Goal: Task Accomplishment & Management: Manage account settings

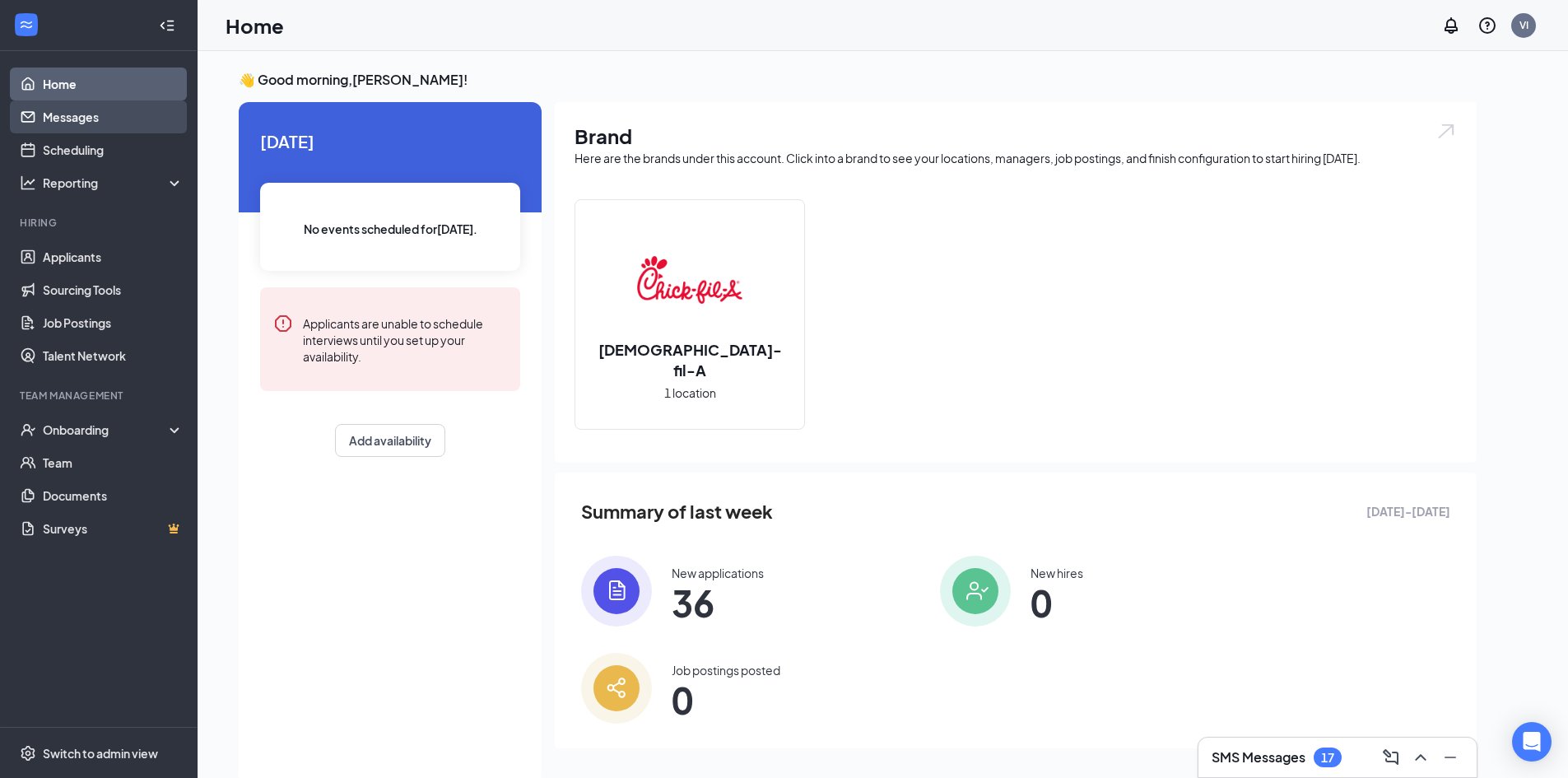
click at [121, 122] on link "Messages" at bounding box center [113, 116] width 141 height 33
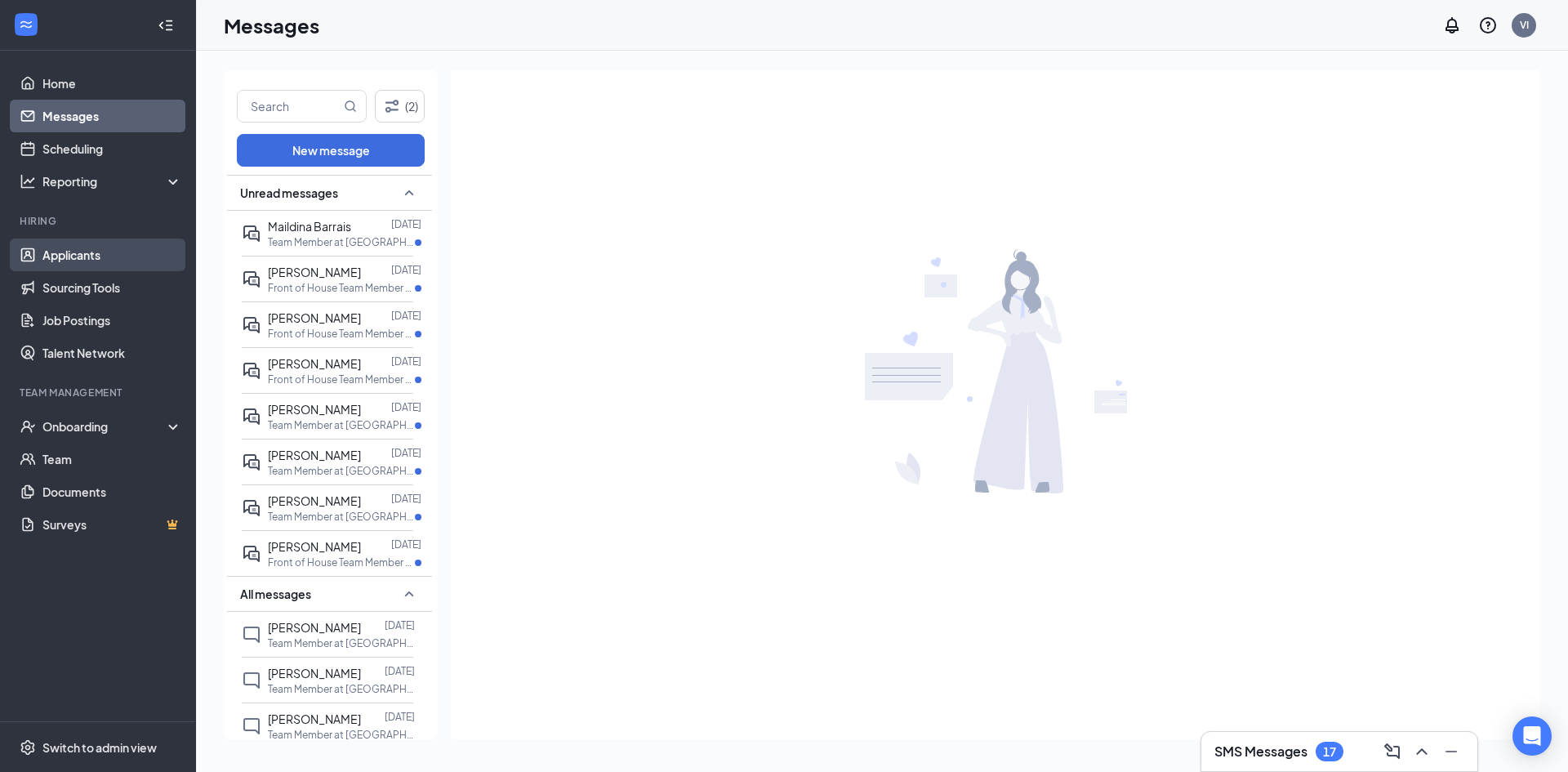
click at [113, 260] on link "Applicants" at bounding box center [113, 254] width 140 height 33
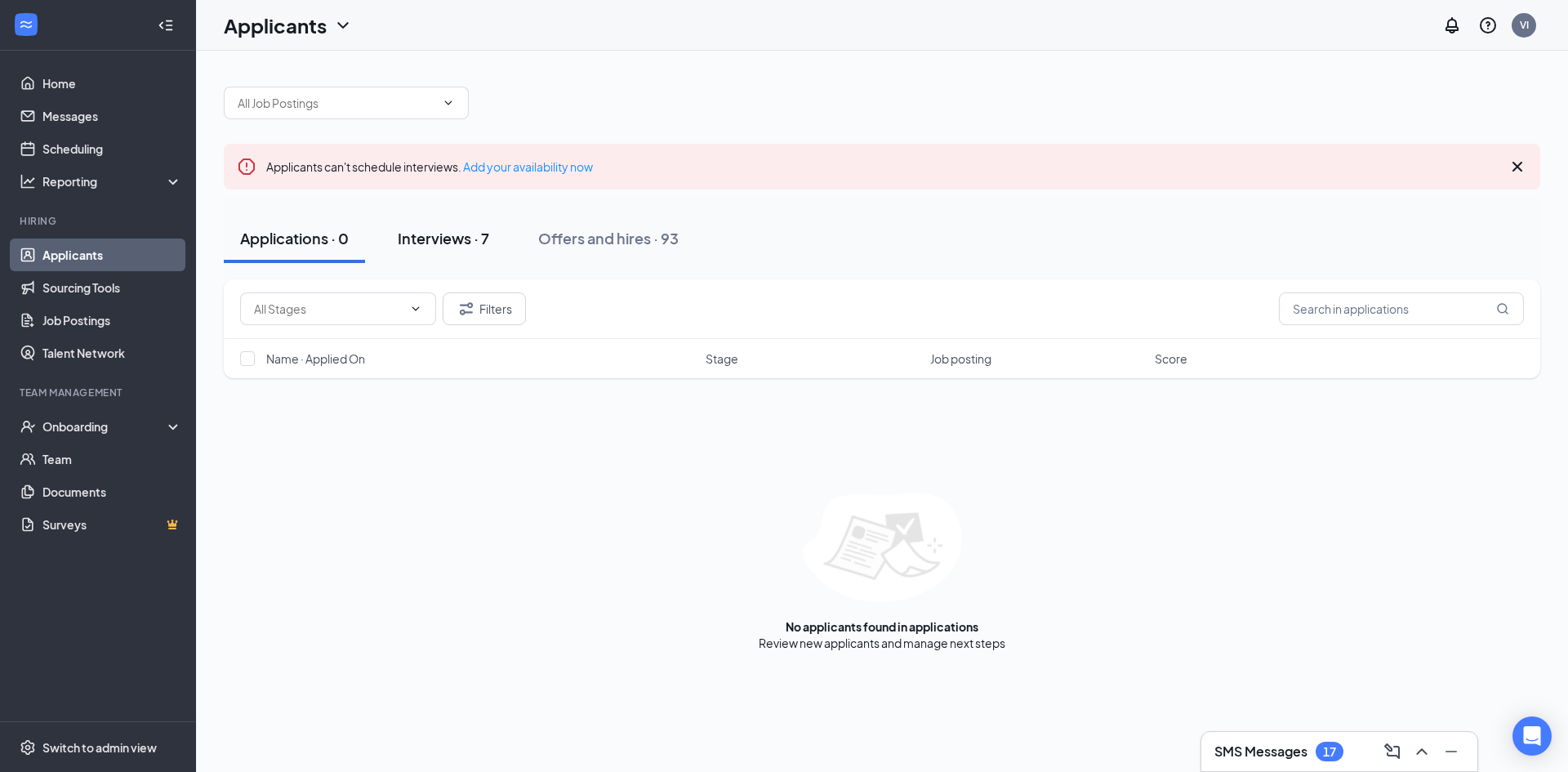
click at [454, 253] on button "Interviews · 7" at bounding box center [443, 238] width 124 height 49
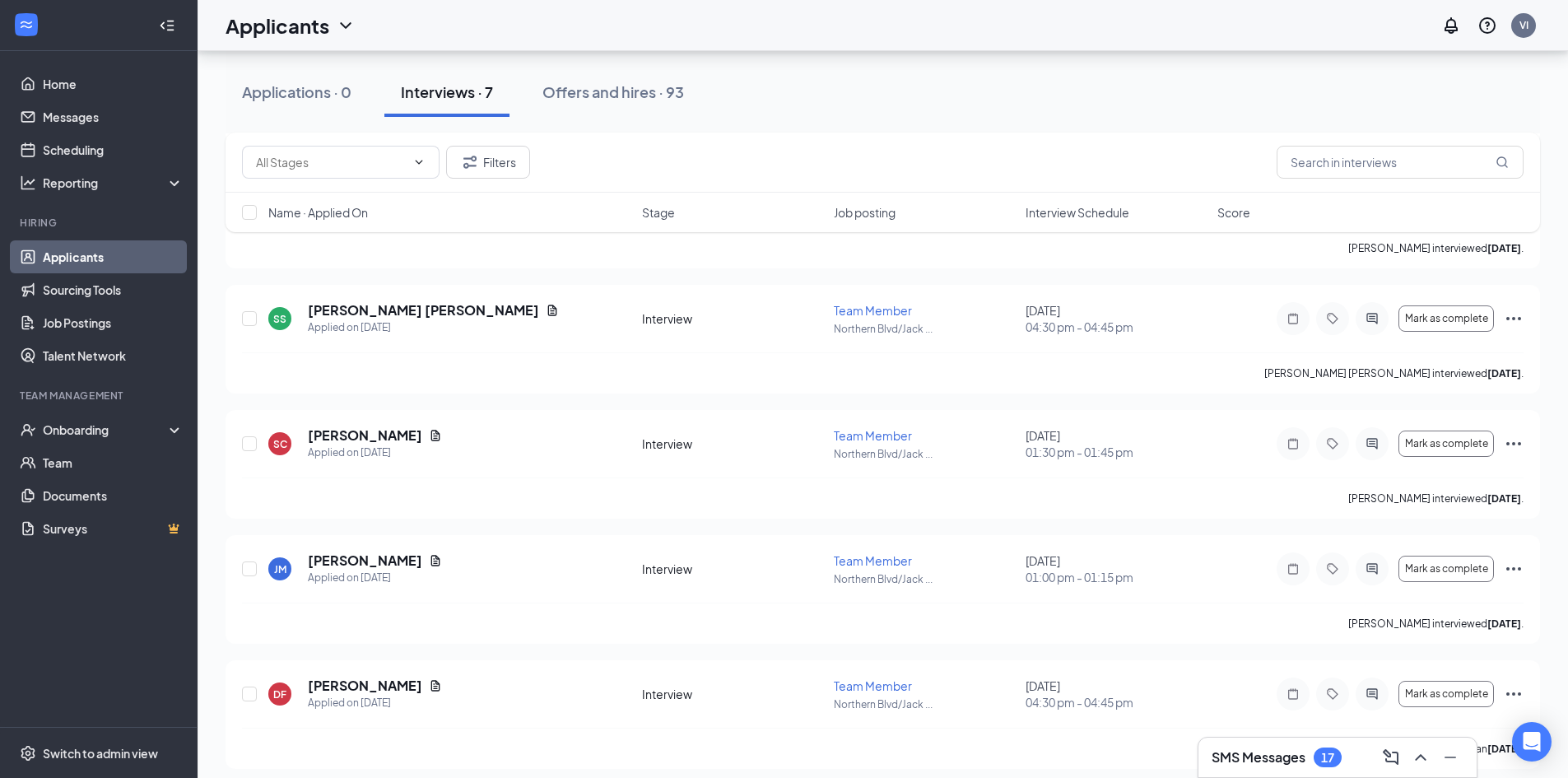
scroll to position [499, 0]
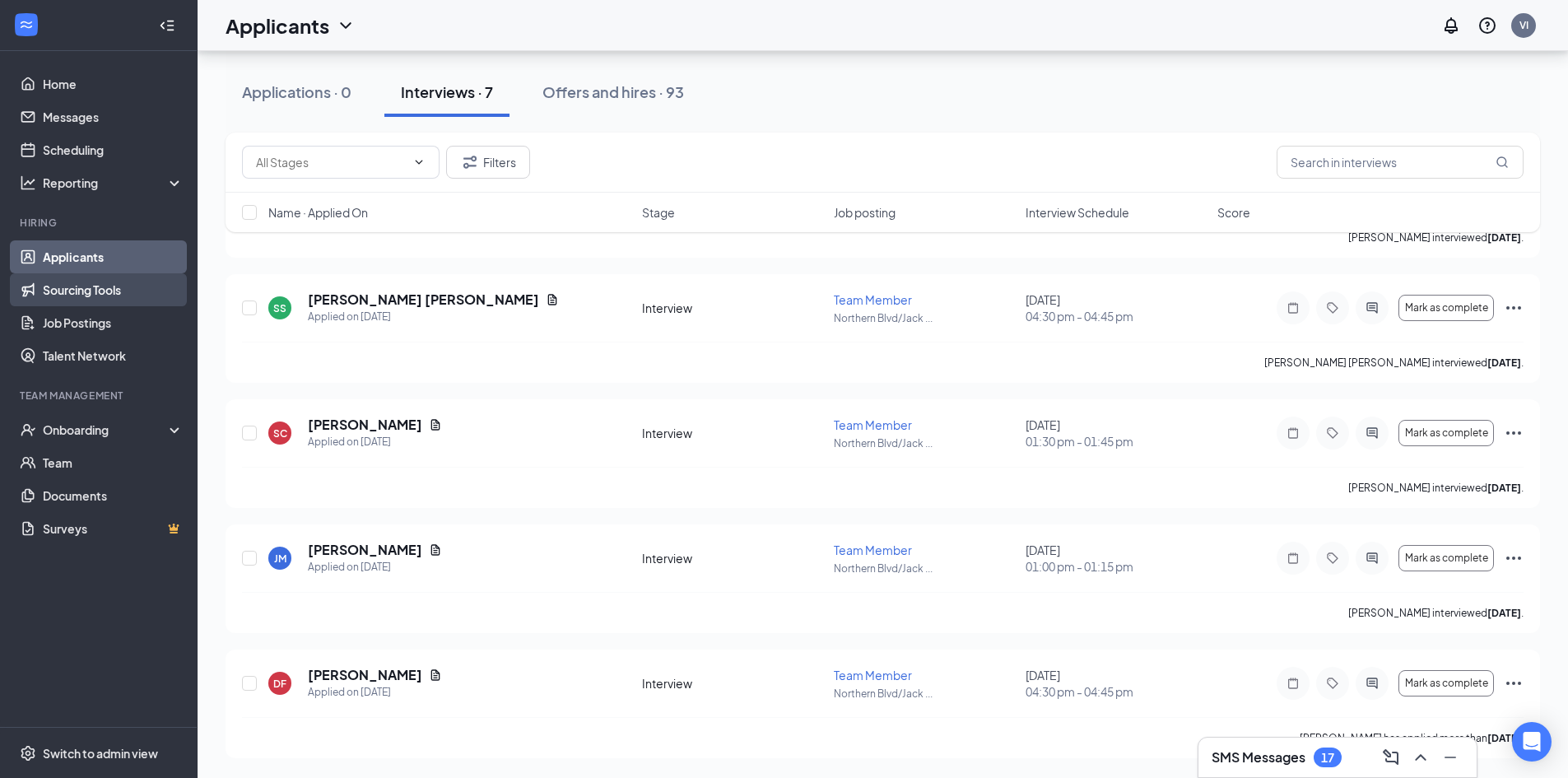
click at [88, 287] on link "Sourcing Tools" at bounding box center [113, 289] width 141 height 33
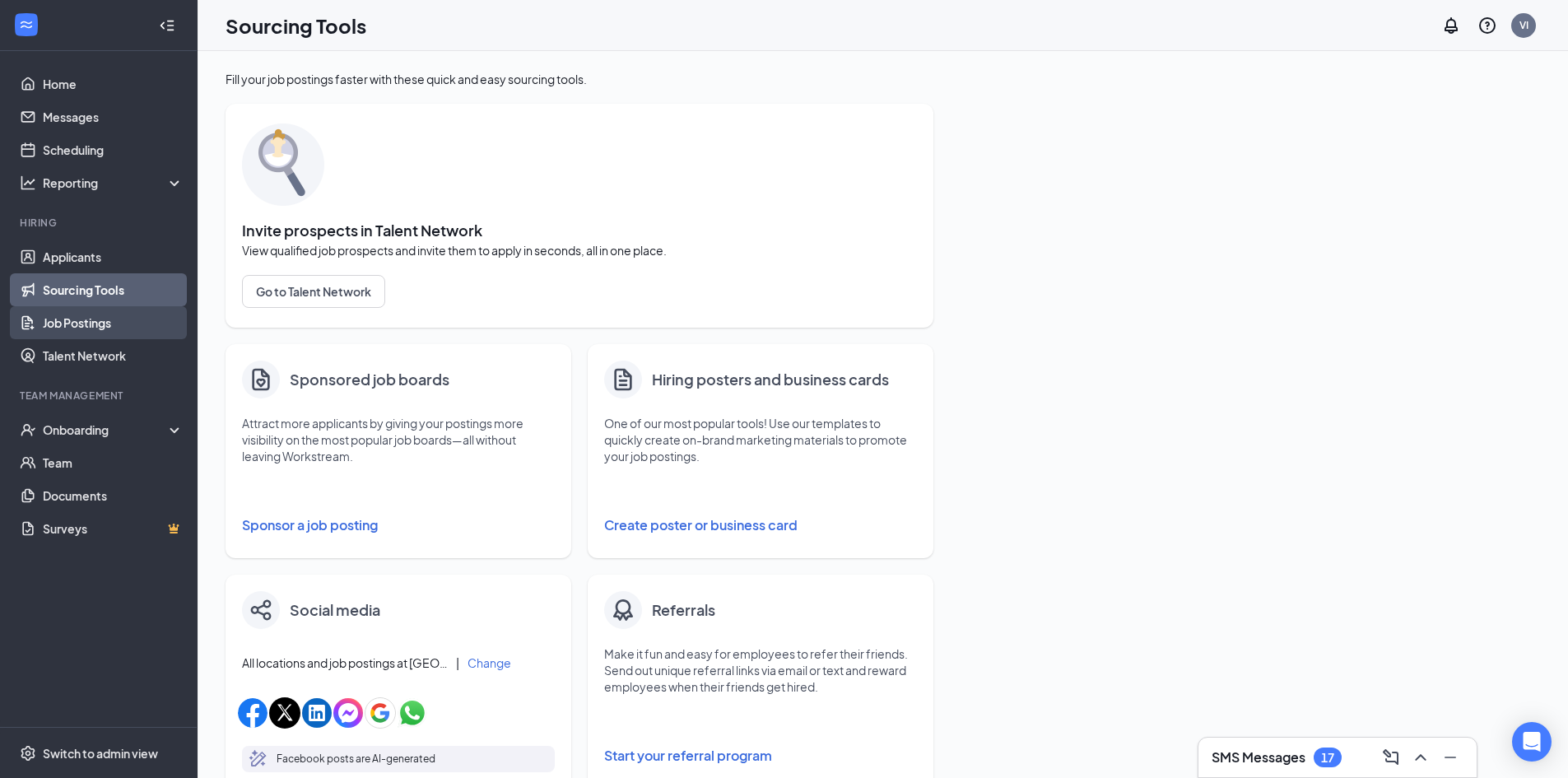
click at [92, 313] on link "Job Postings" at bounding box center [113, 322] width 141 height 33
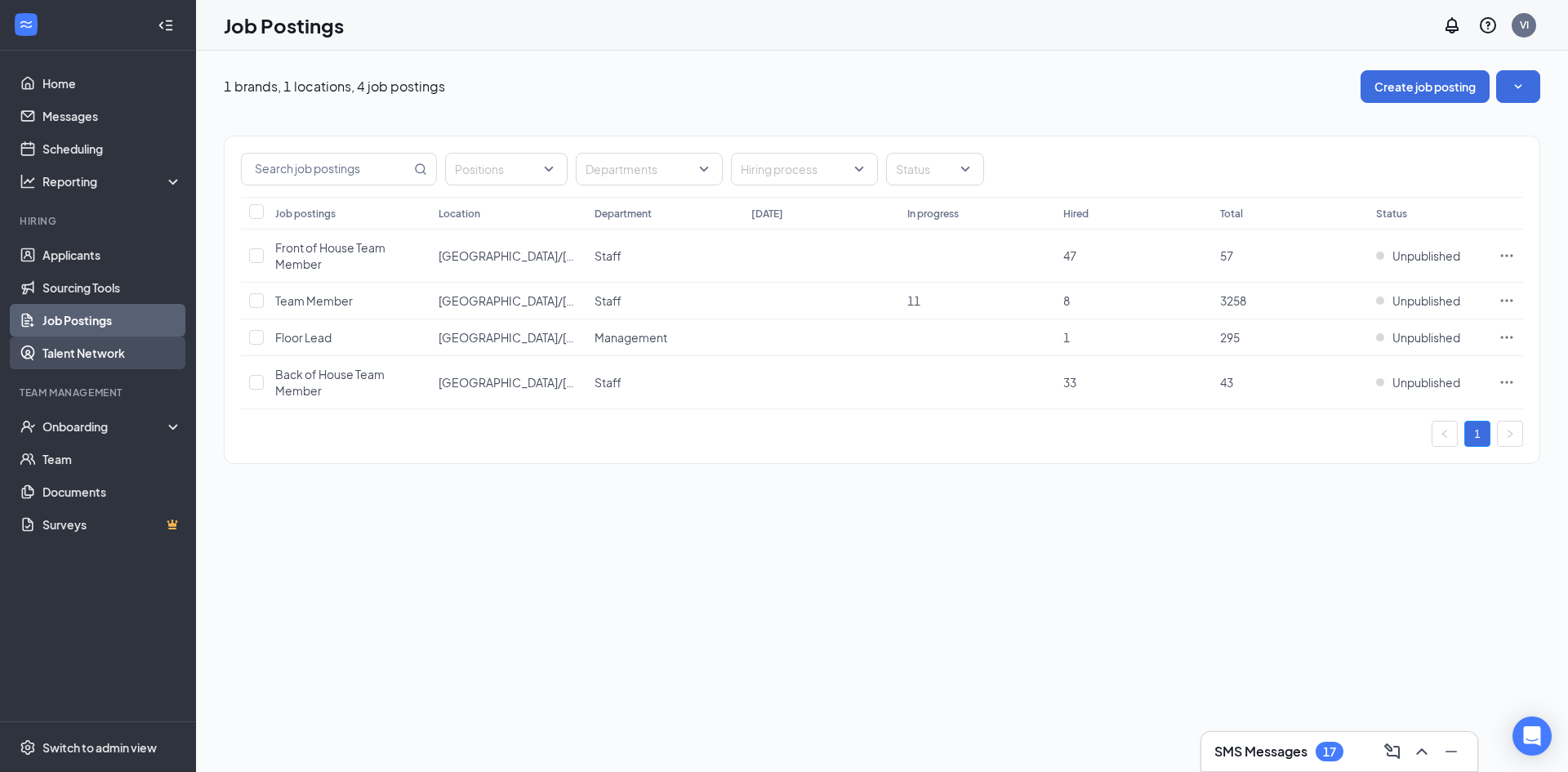
click at [103, 342] on link "Talent Network" at bounding box center [113, 353] width 140 height 33
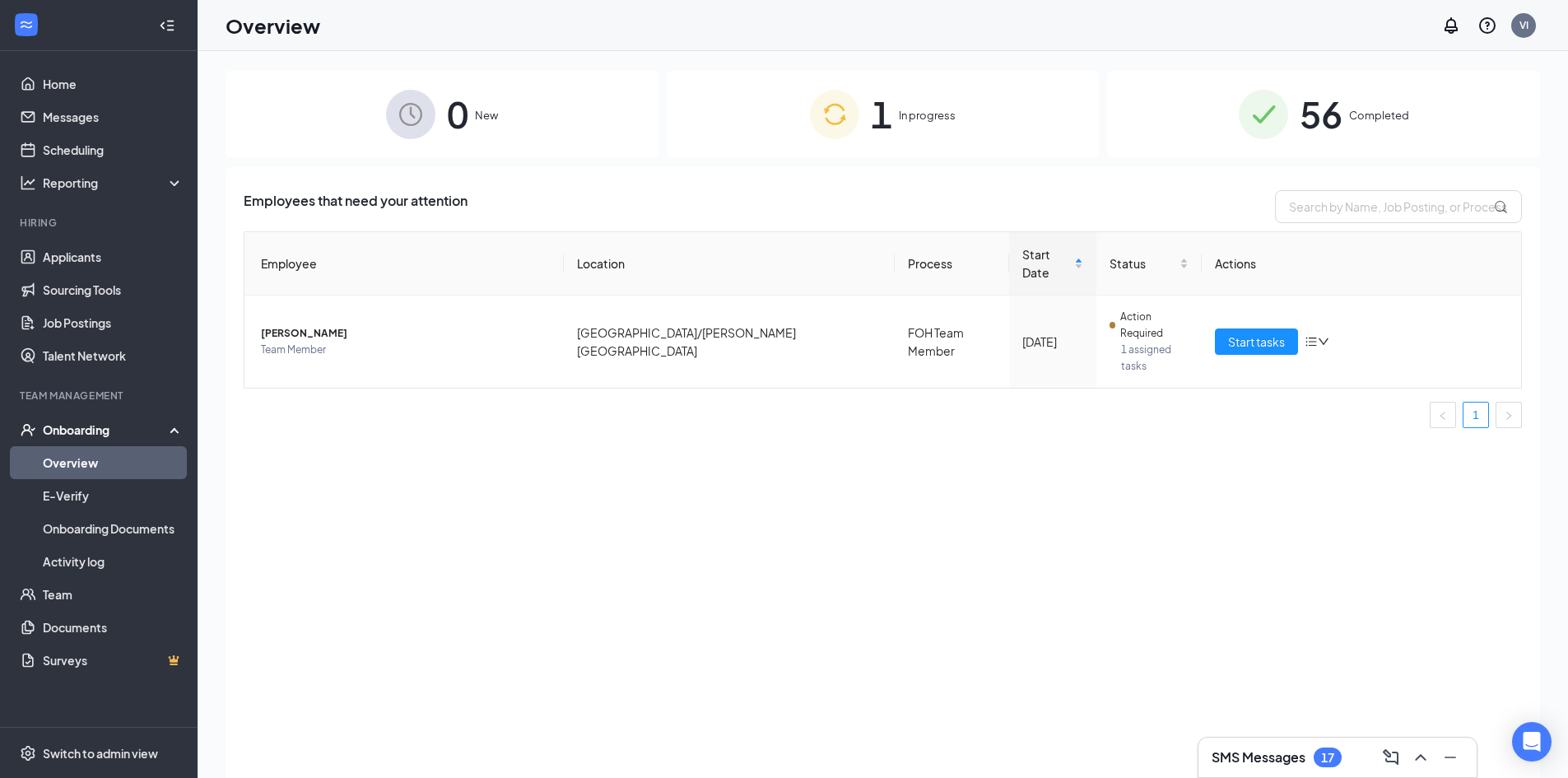
click at [891, 121] on span "1" at bounding box center [881, 114] width 21 height 57
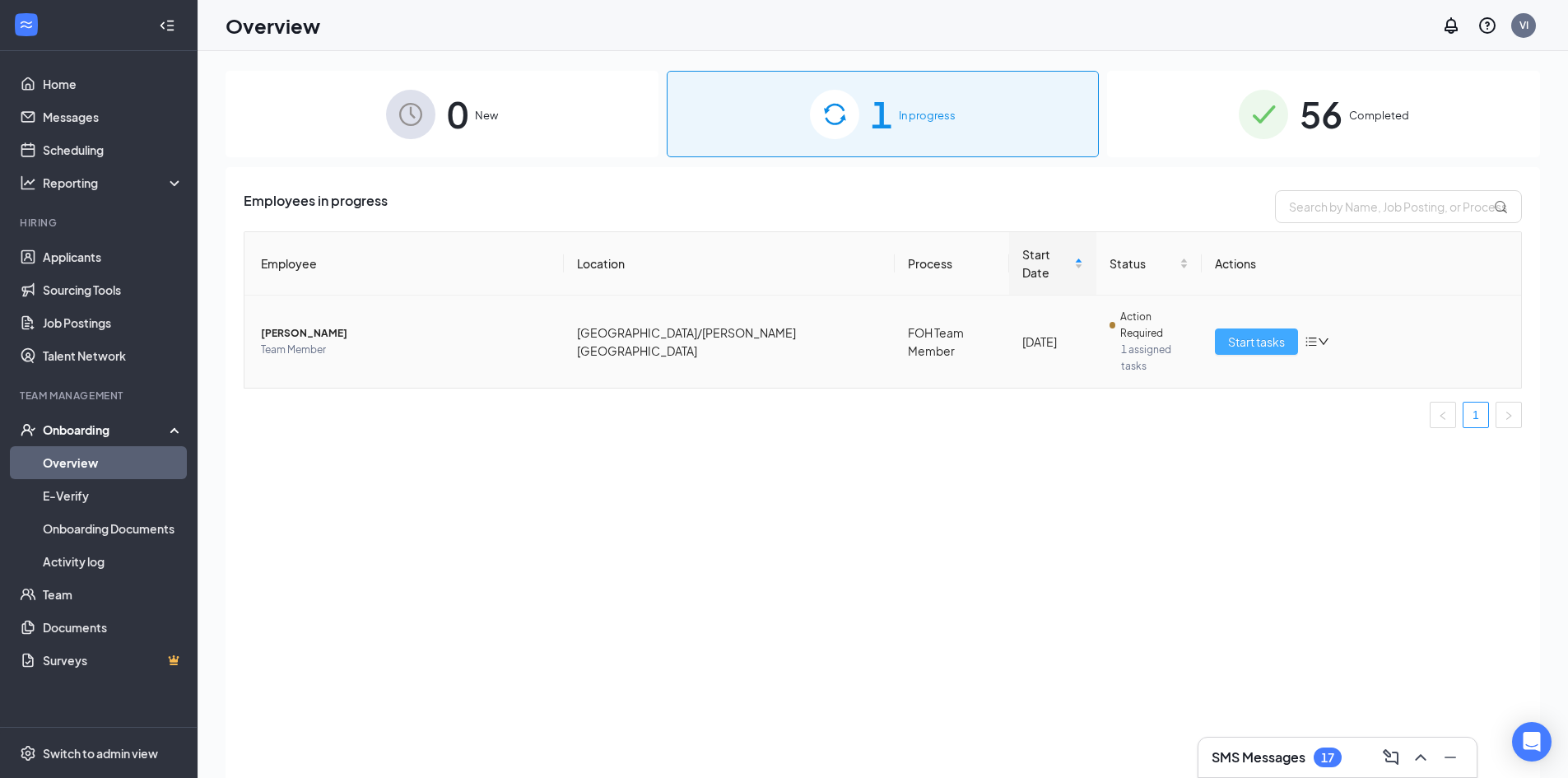
click at [1259, 332] on span "Start tasks" at bounding box center [1256, 341] width 57 height 18
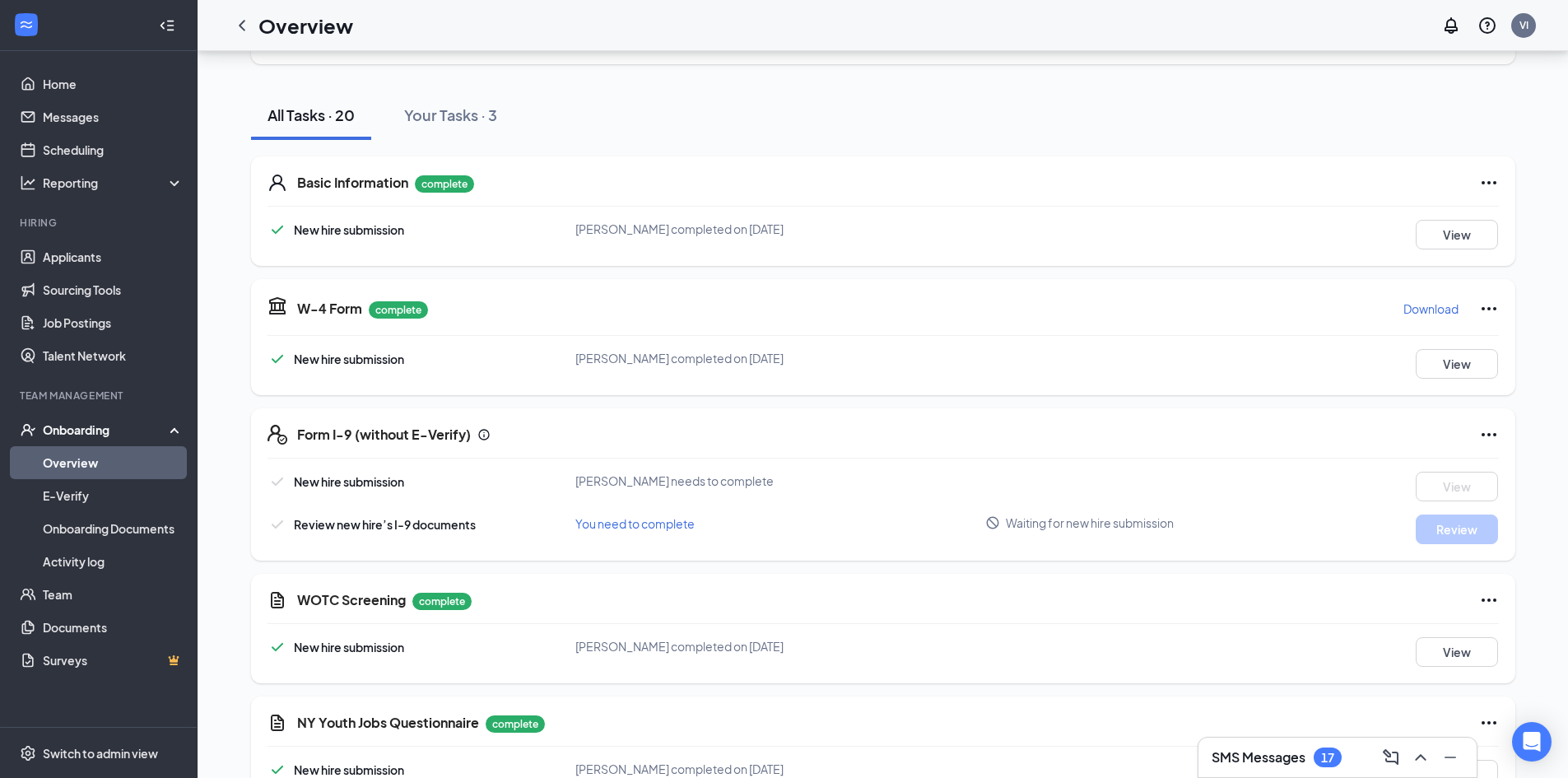
scroll to position [164, 0]
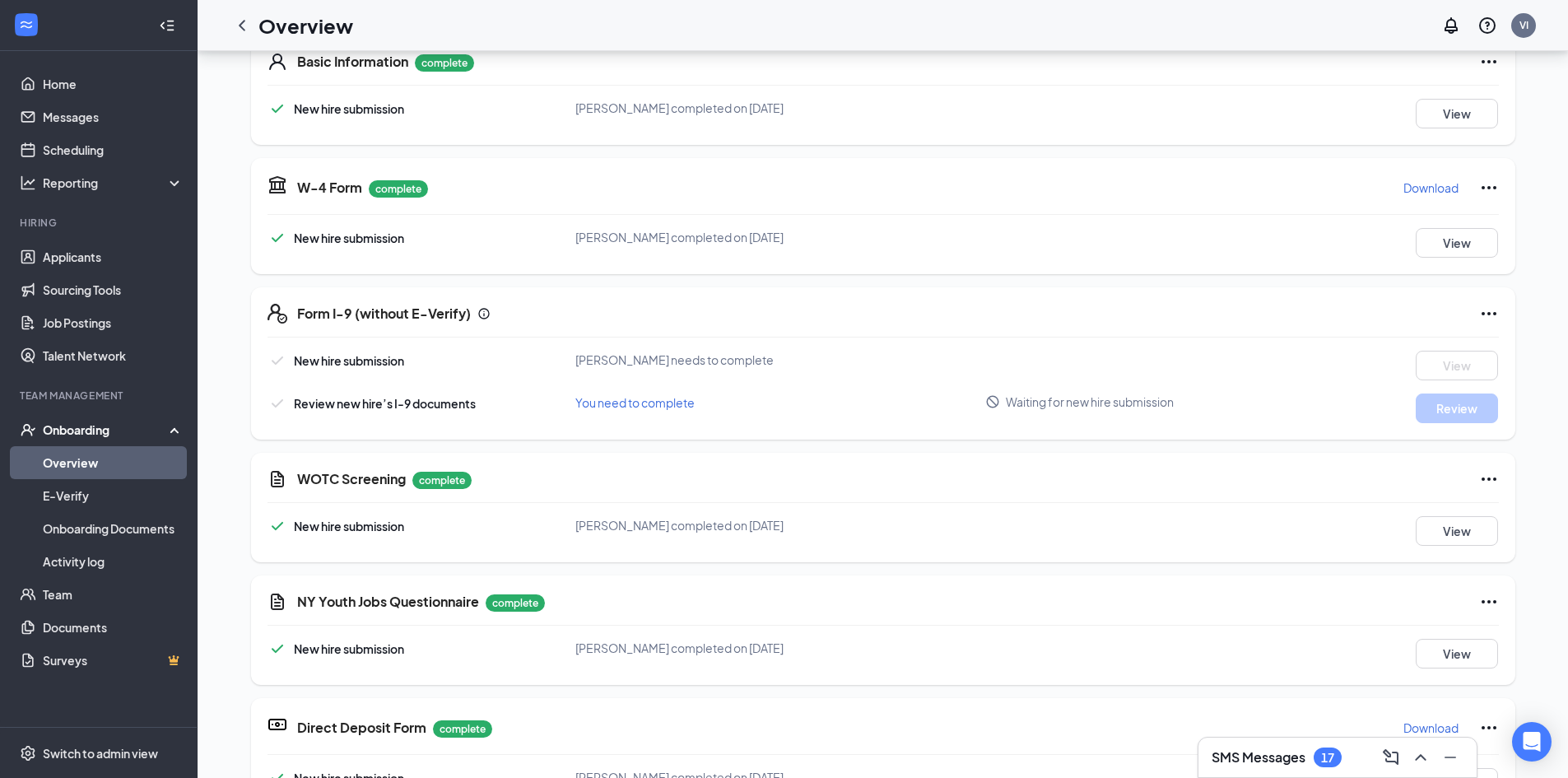
click at [318, 403] on span "Review new hire’s I-9 documents" at bounding box center [385, 403] width 182 height 15
click at [636, 405] on span "You need to complete" at bounding box center [635, 402] width 120 height 15
click at [1474, 435] on div "Form I-9 (without E-Verify) New hire submission Kimberly K Pita needs to comple…" at bounding box center [883, 364] width 1264 height 153
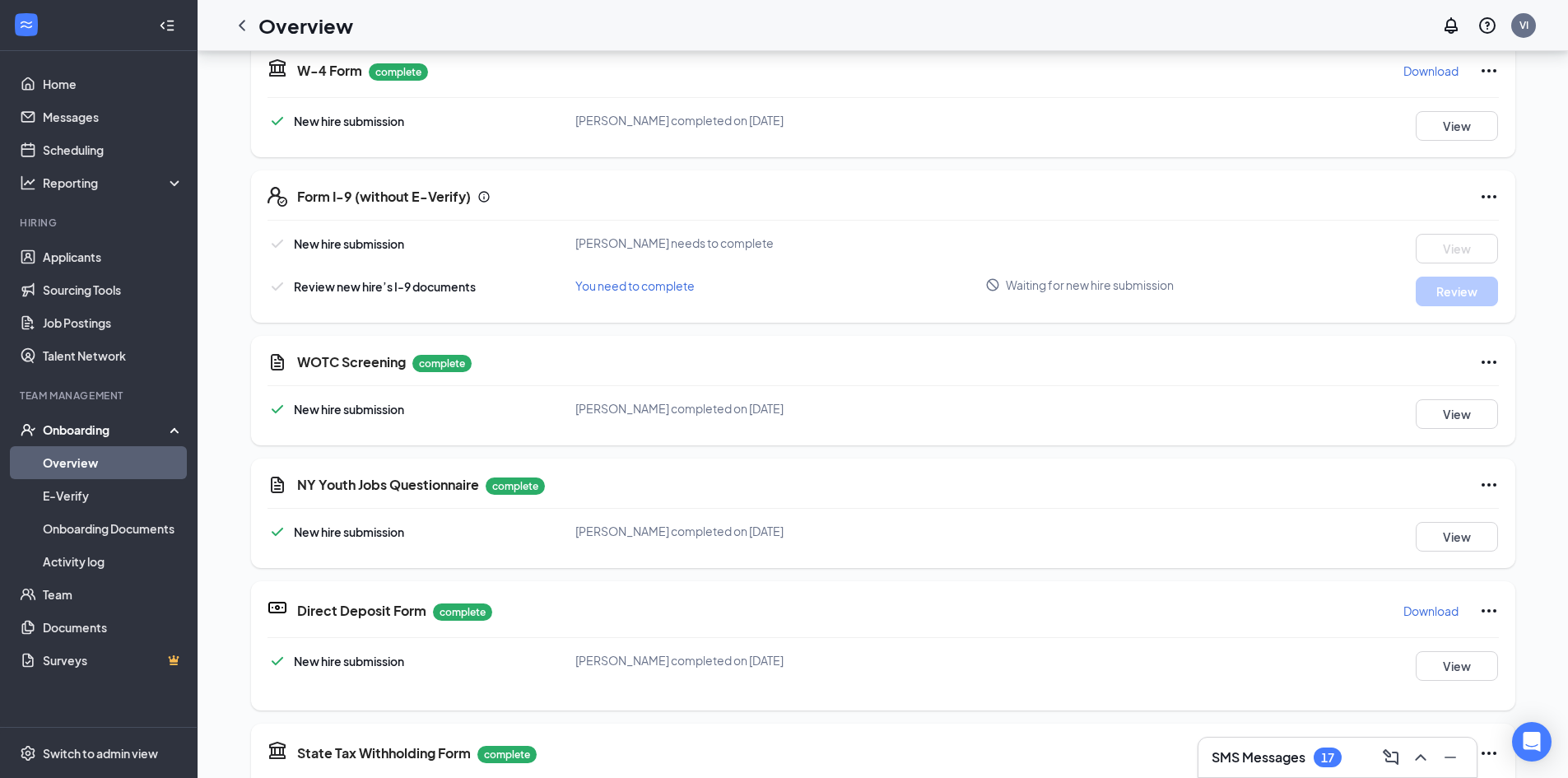
scroll to position [306, 0]
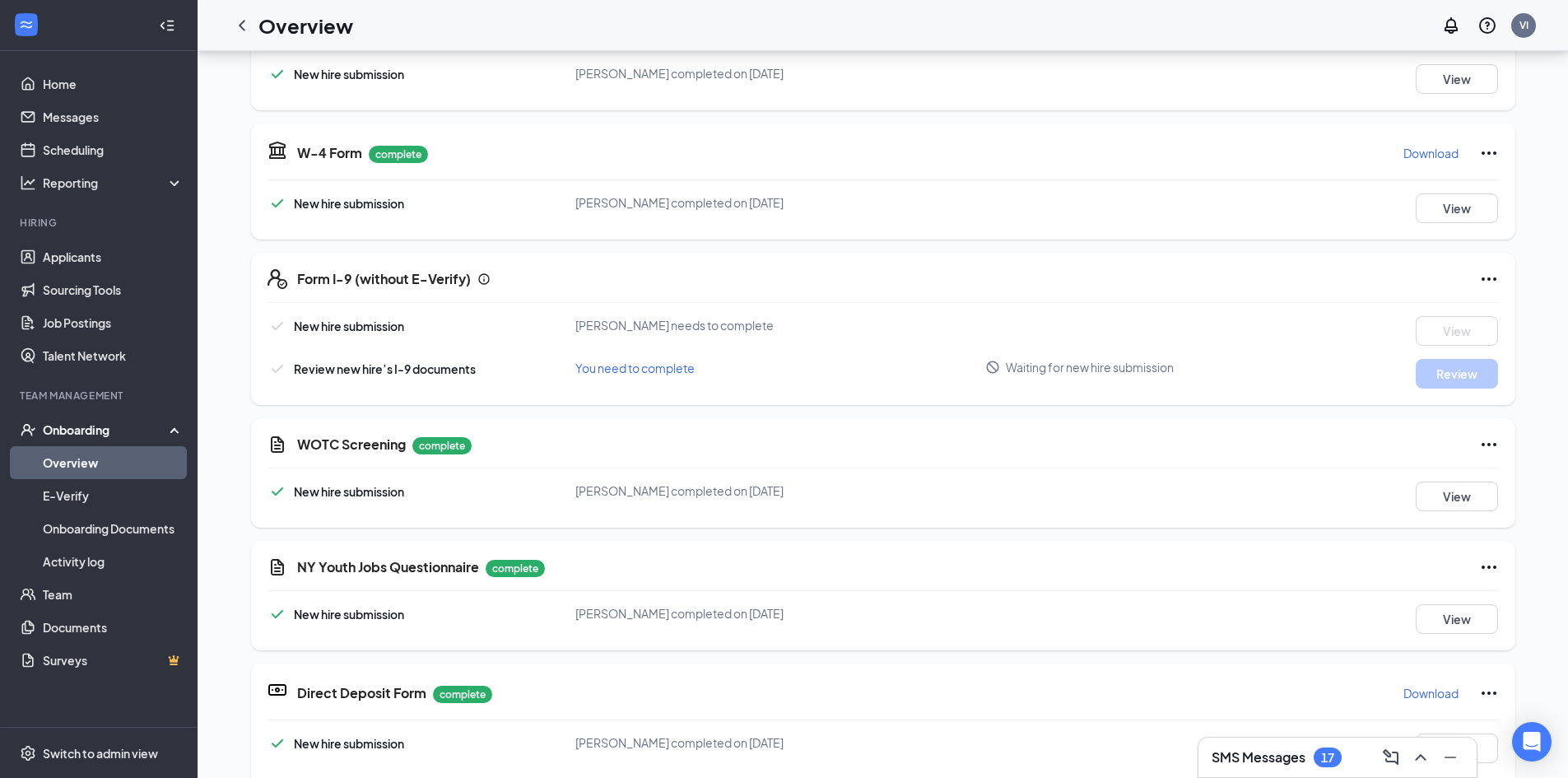
click at [1147, 379] on div "Review new hire’s I-9 documents You need to complete Waiting for new hire submi…" at bounding box center [883, 373] width 1231 height 29
click at [1147, 370] on span "Waiting for new hire submission" at bounding box center [1089, 367] width 168 height 16
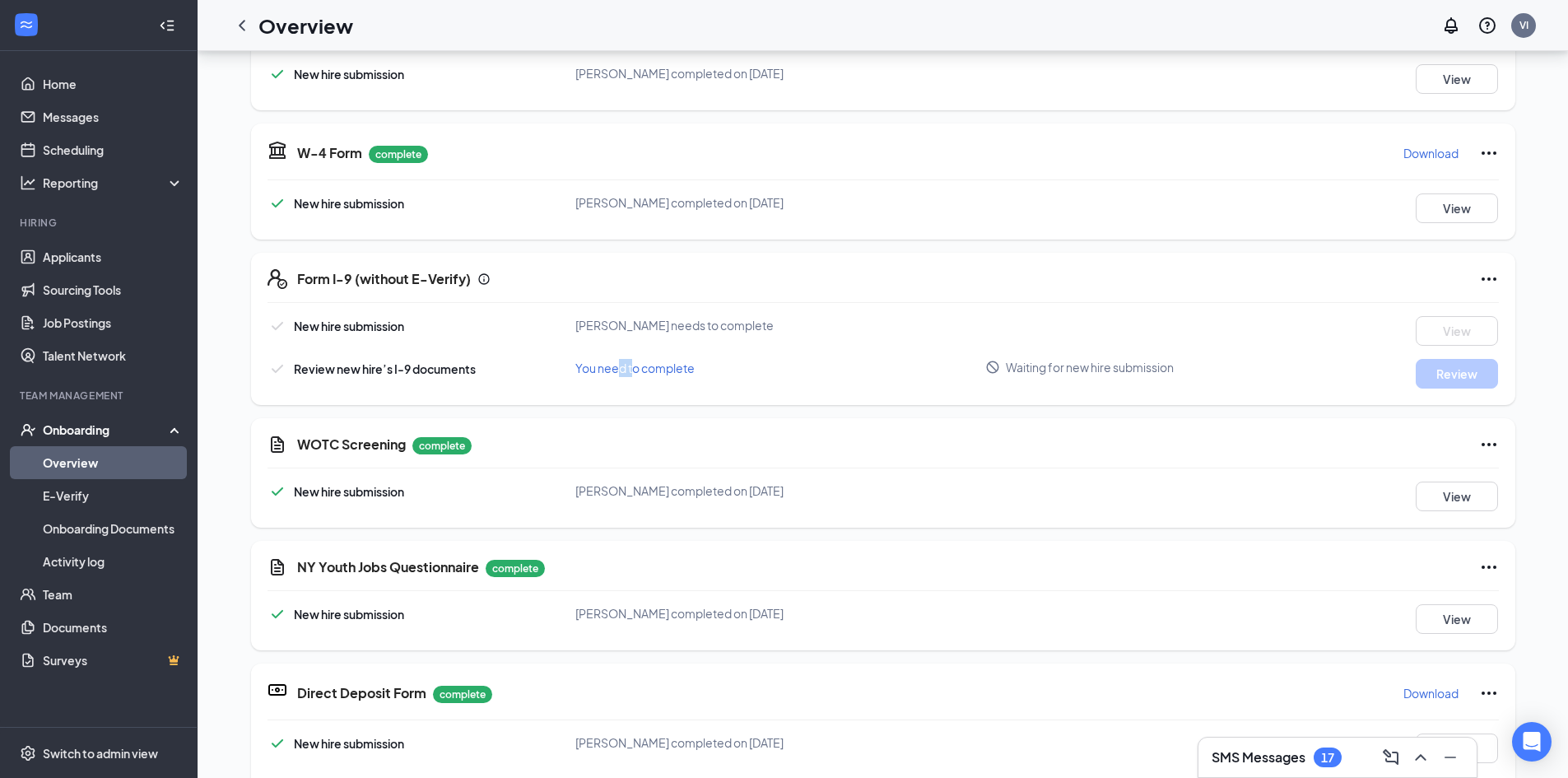
drag, startPoint x: 629, startPoint y: 380, endPoint x: 603, endPoint y: 380, distance: 26.0
click at [607, 381] on div "Review new hire’s I-9 documents You need to complete Waiting for new hire submi…" at bounding box center [883, 373] width 1231 height 29
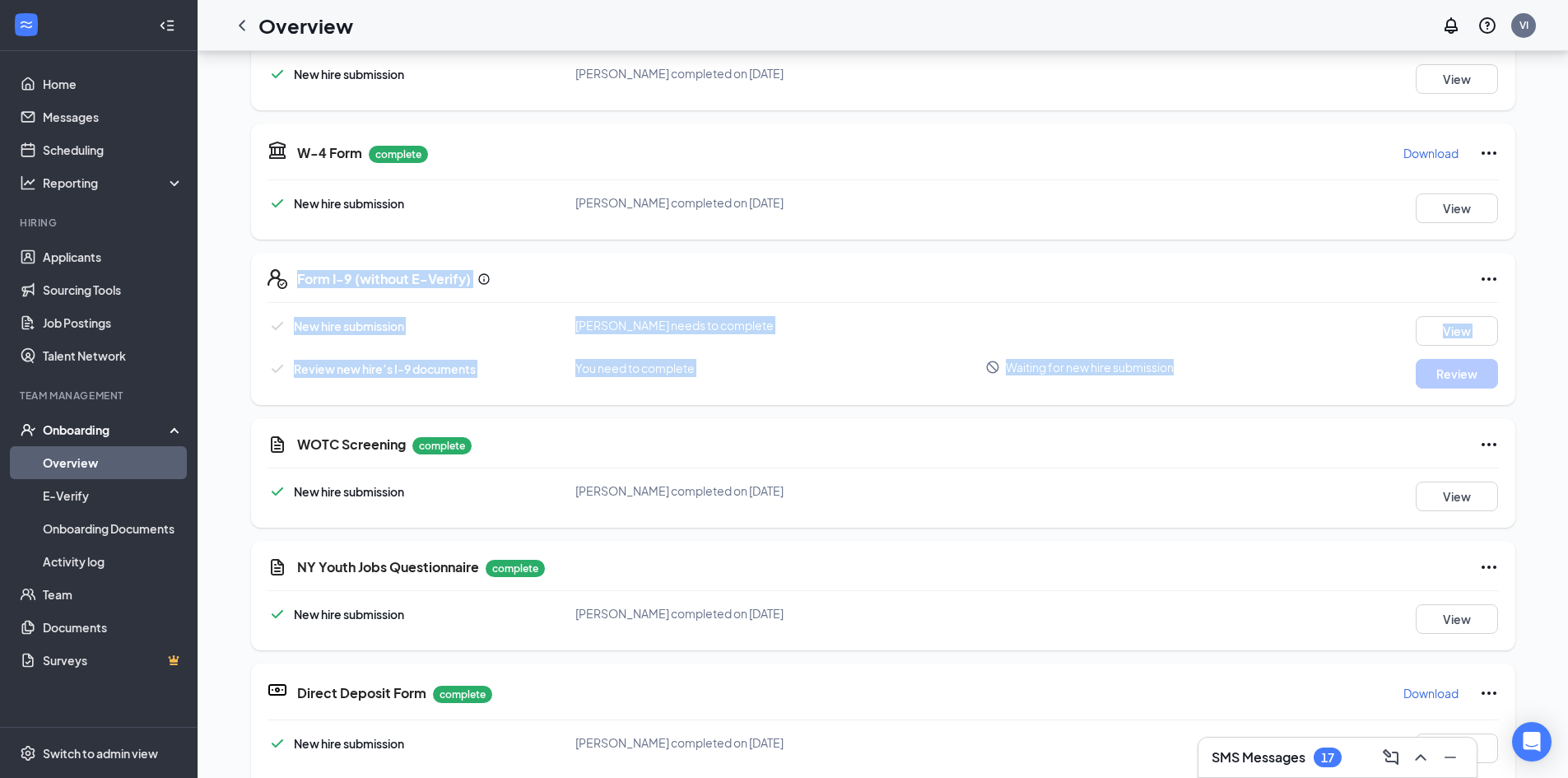
drag, startPoint x: 255, startPoint y: 274, endPoint x: 1388, endPoint y: 378, distance: 1137.8
click at [1388, 378] on div "Form I-9 (without E-Verify) New hire submission Kimberly K Pita needs to comple…" at bounding box center [883, 329] width 1264 height 153
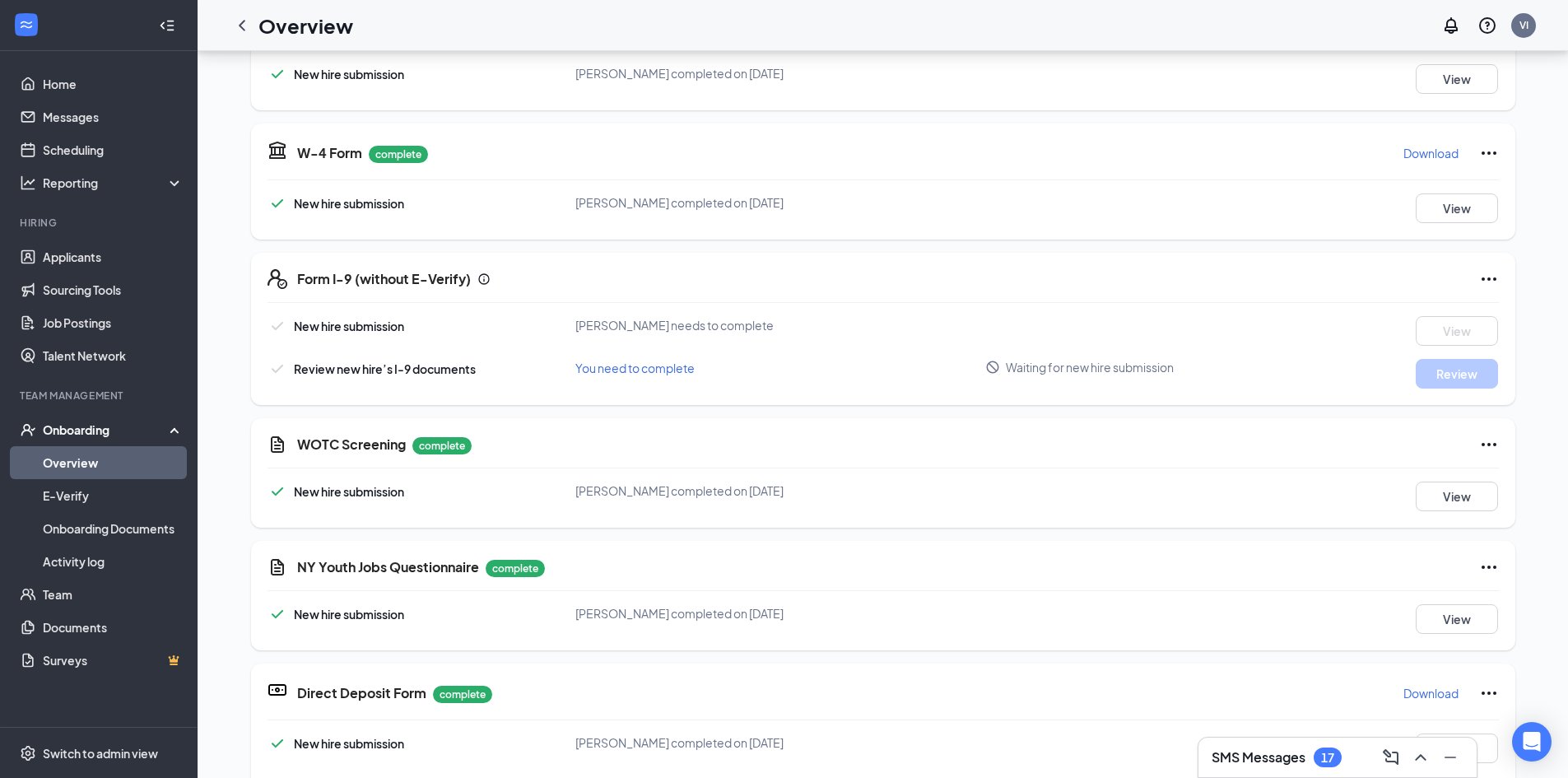
click at [1275, 759] on h3 "SMS Messages" at bounding box center [1258, 757] width 94 height 18
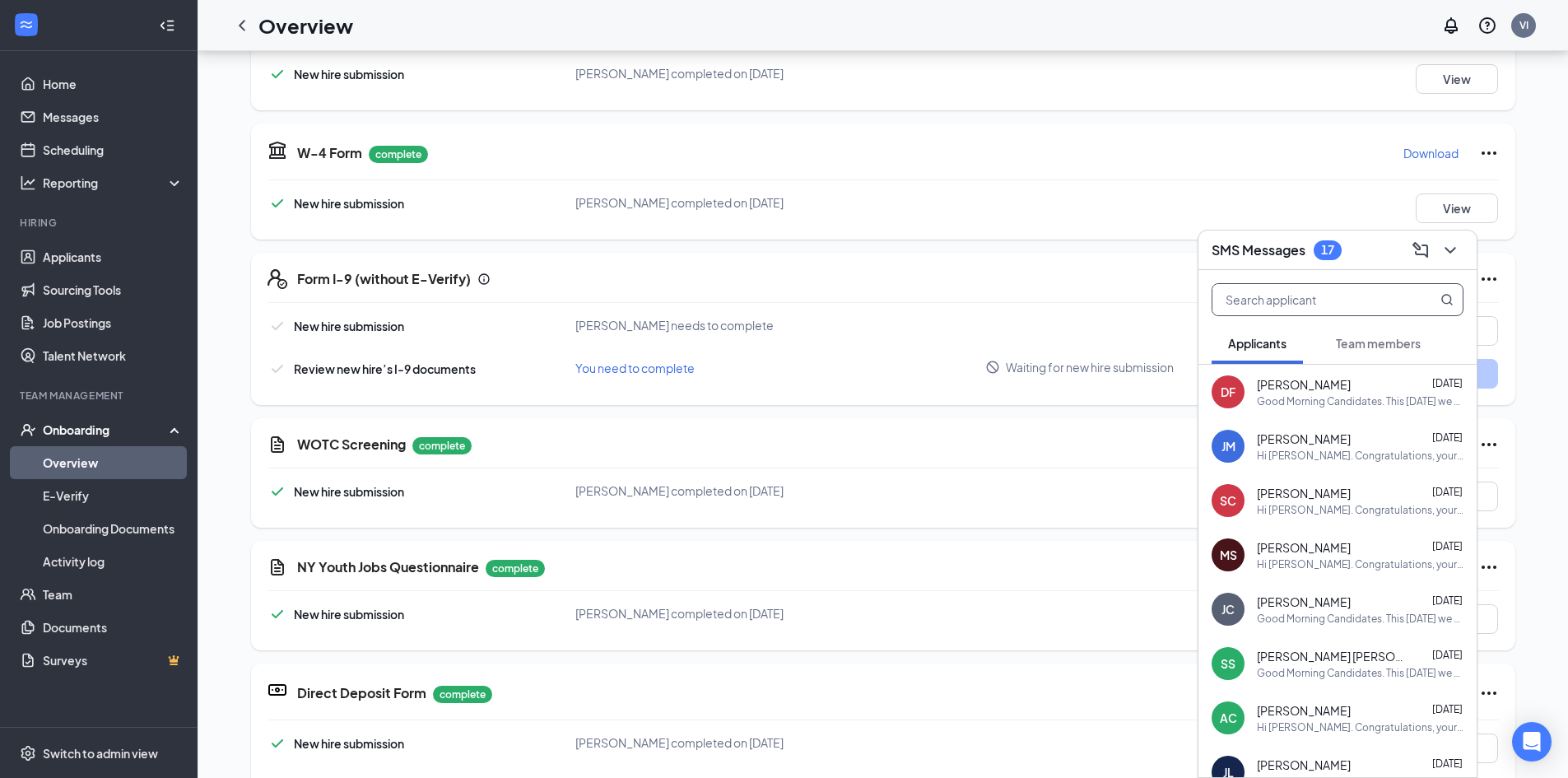
click at [1341, 305] on input "text" at bounding box center [1310, 299] width 195 height 31
type input "l"
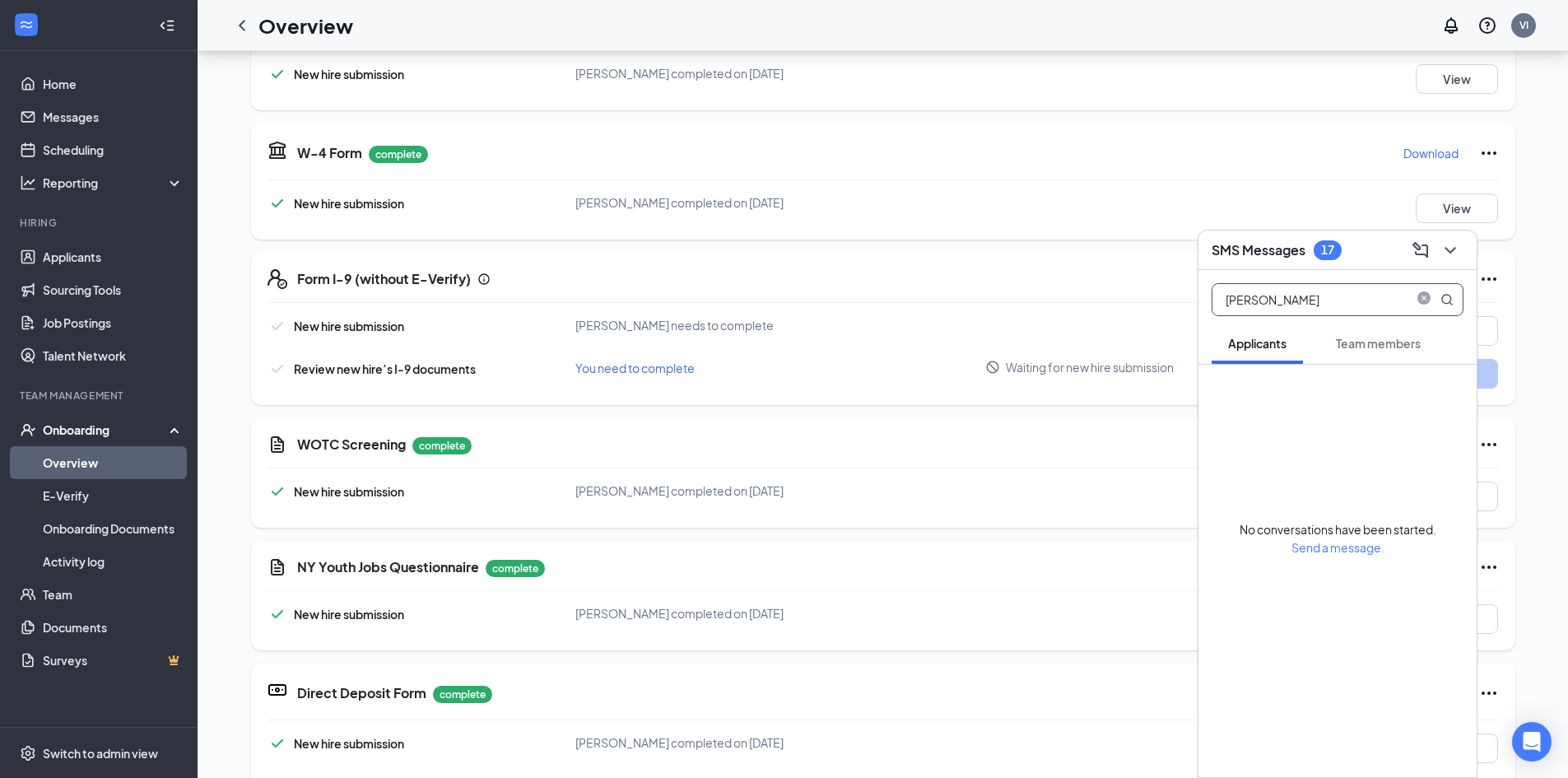
type input "kim"
click at [1347, 347] on span "Team members" at bounding box center [1378, 343] width 85 height 15
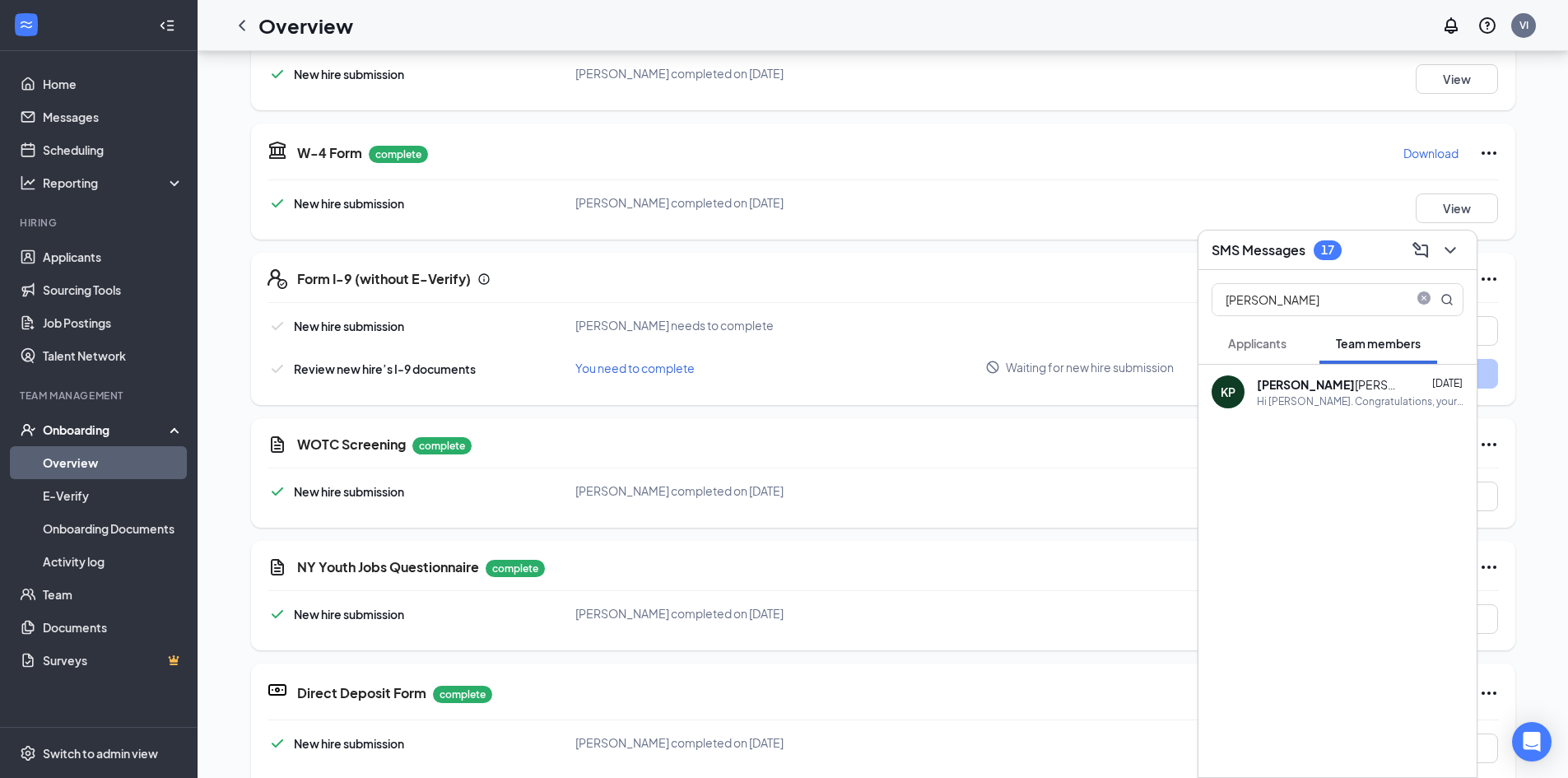
click at [1303, 389] on div "Kim berly Pita" at bounding box center [1330, 384] width 148 height 16
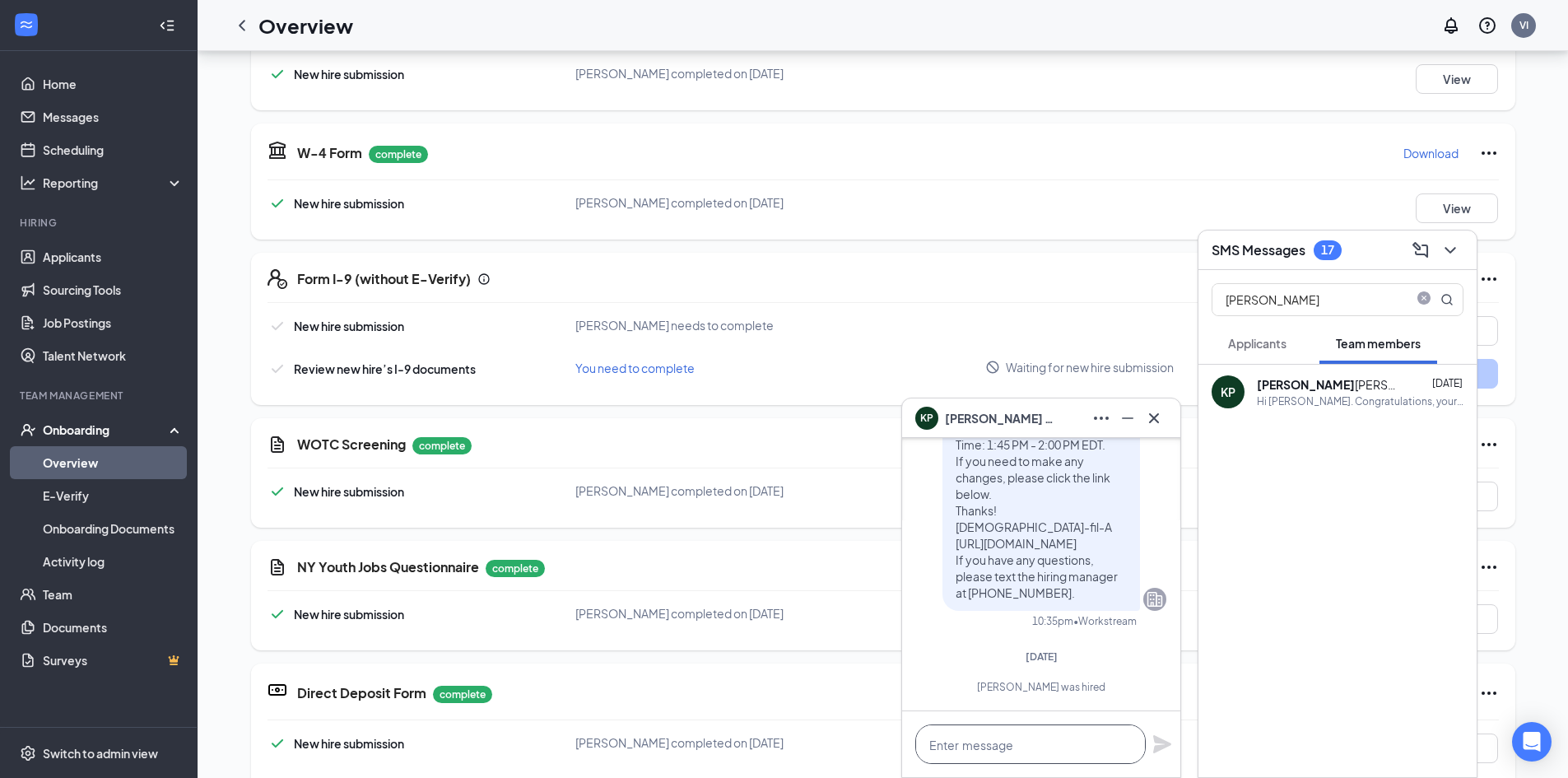
click at [1021, 749] on textarea at bounding box center [1030, 744] width 230 height 39
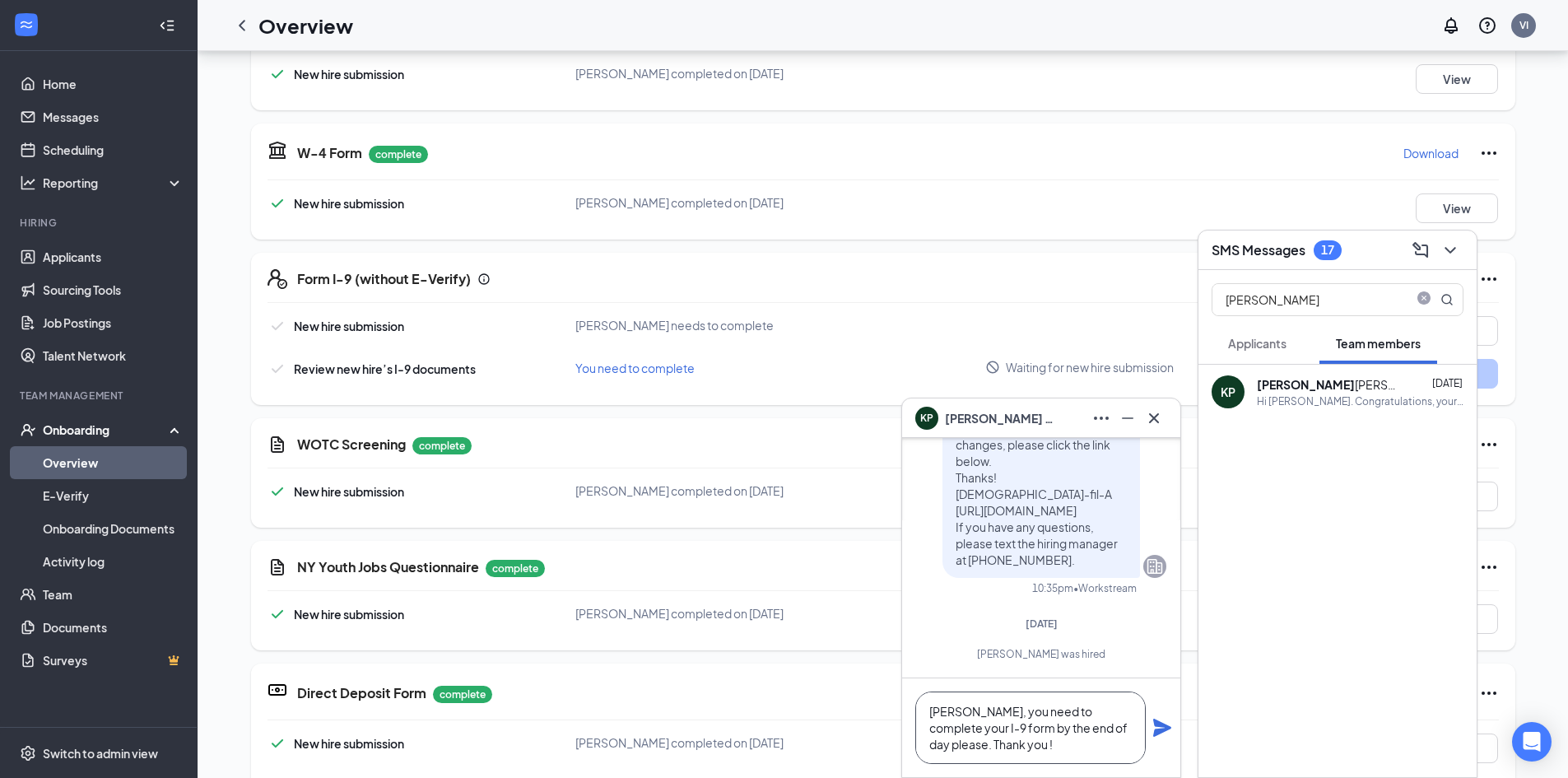
type textarea "Kimberly, you need to complete your I-9 form by the end of day please. Thank yo…"
click at [1160, 727] on icon "Plane" at bounding box center [1162, 728] width 18 height 18
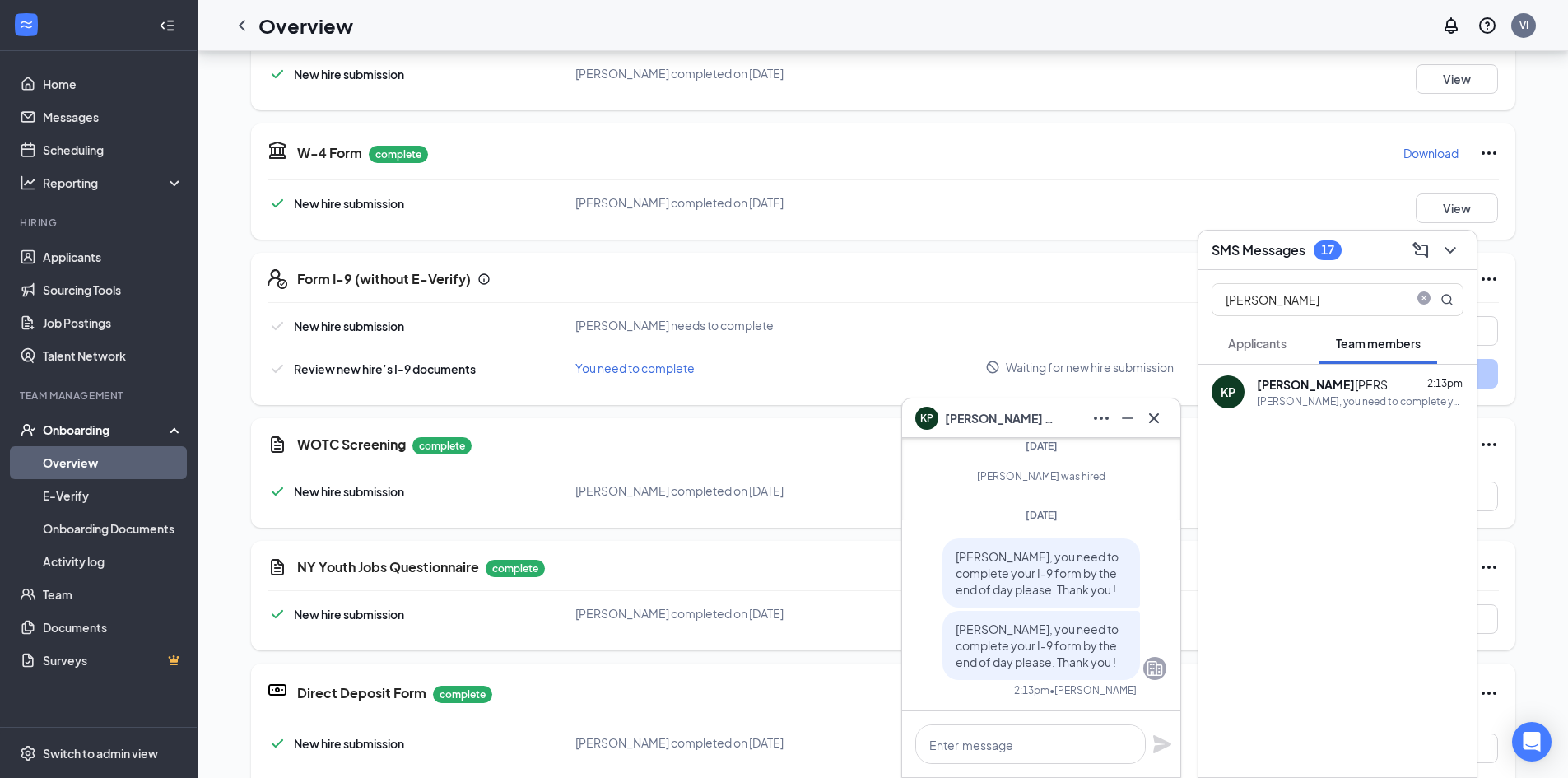
click at [1338, 405] on div "Kimberly, you need to complete your I-9 form by the end of day please. Thank yo…" at bounding box center [1359, 401] width 206 height 14
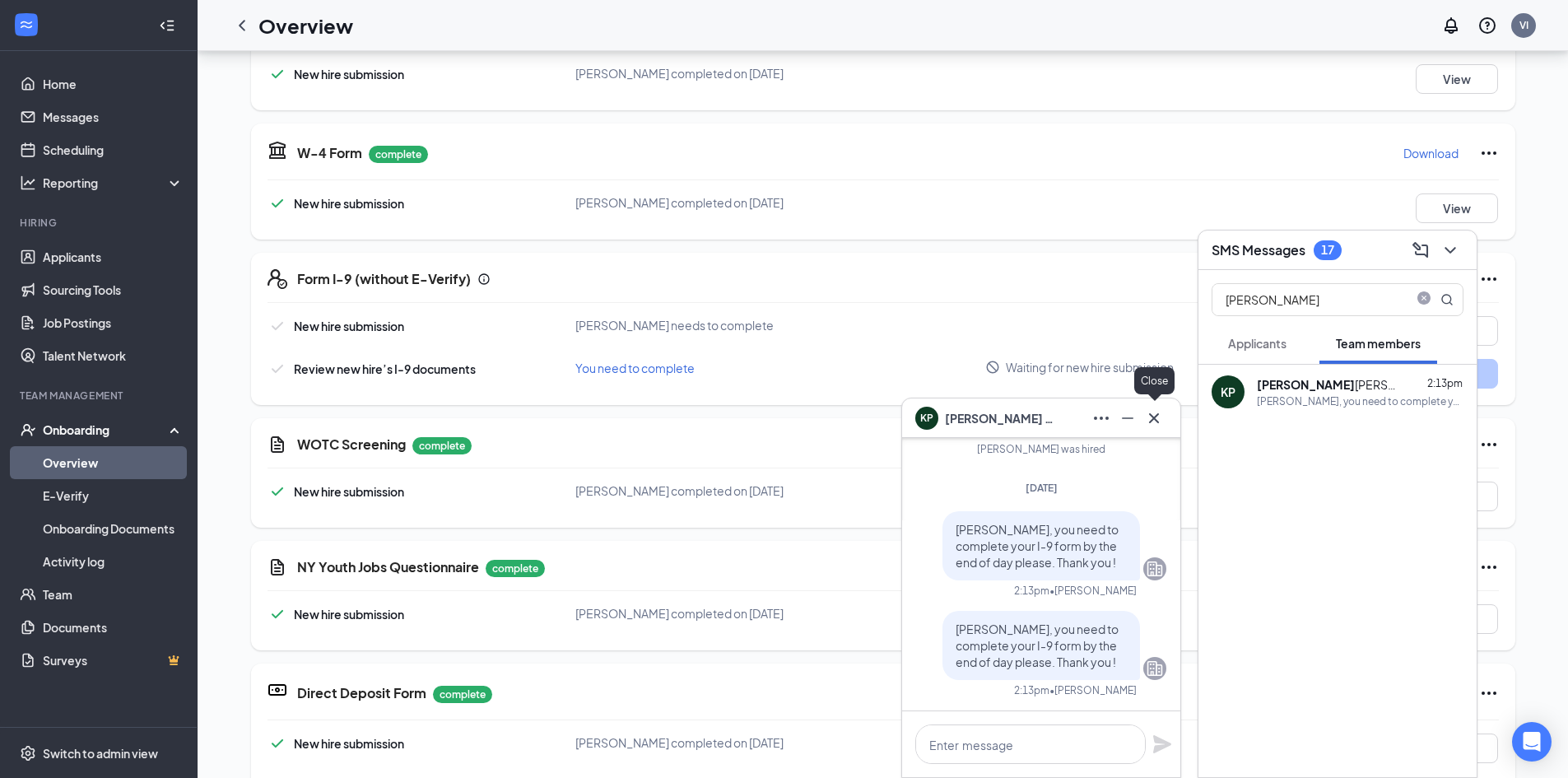
click at [1155, 431] on div "KP Kimberly Pita" at bounding box center [1041, 418] width 279 height 39
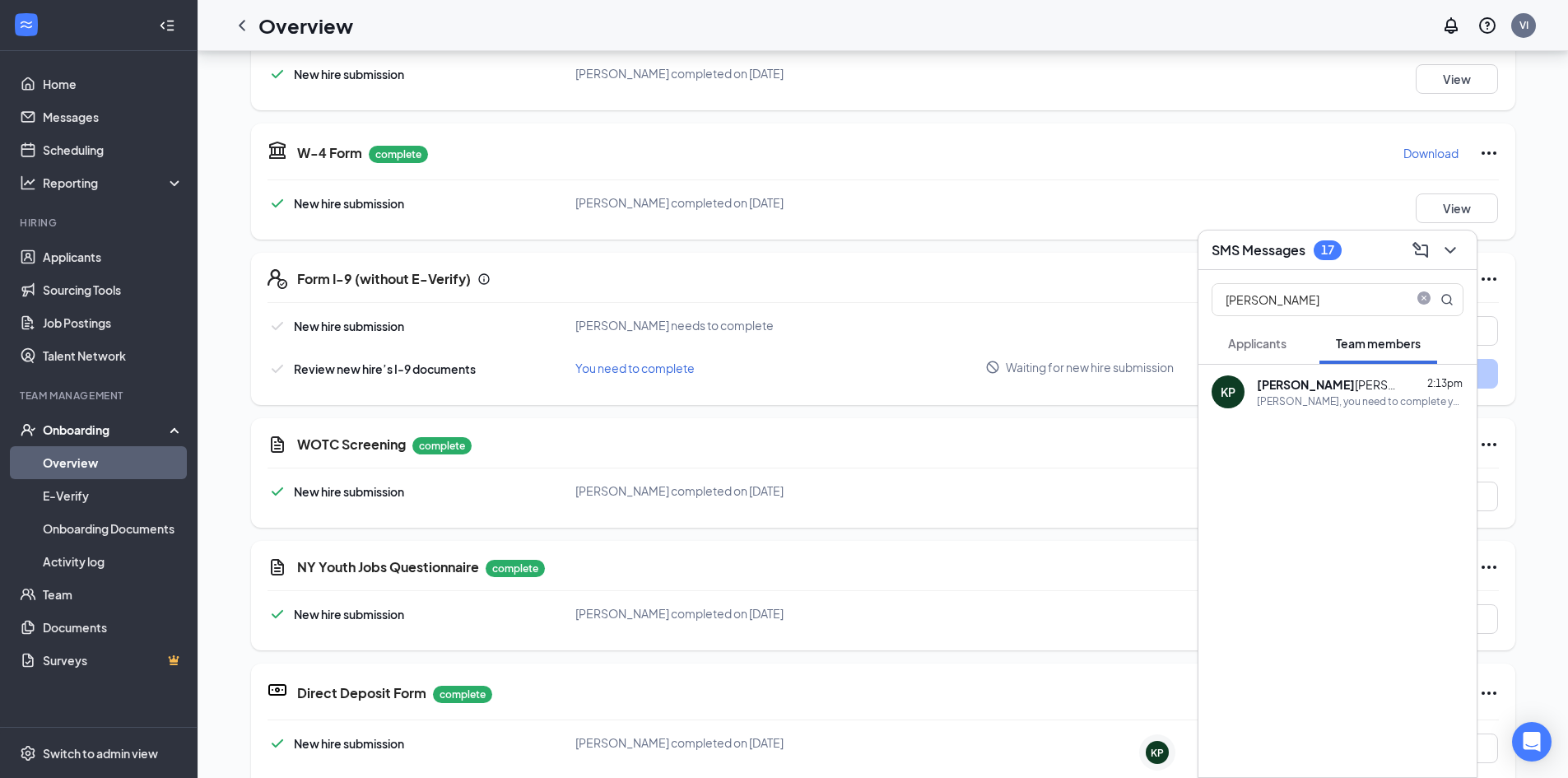
click at [1281, 347] on span "Applicants" at bounding box center [1256, 343] width 58 height 15
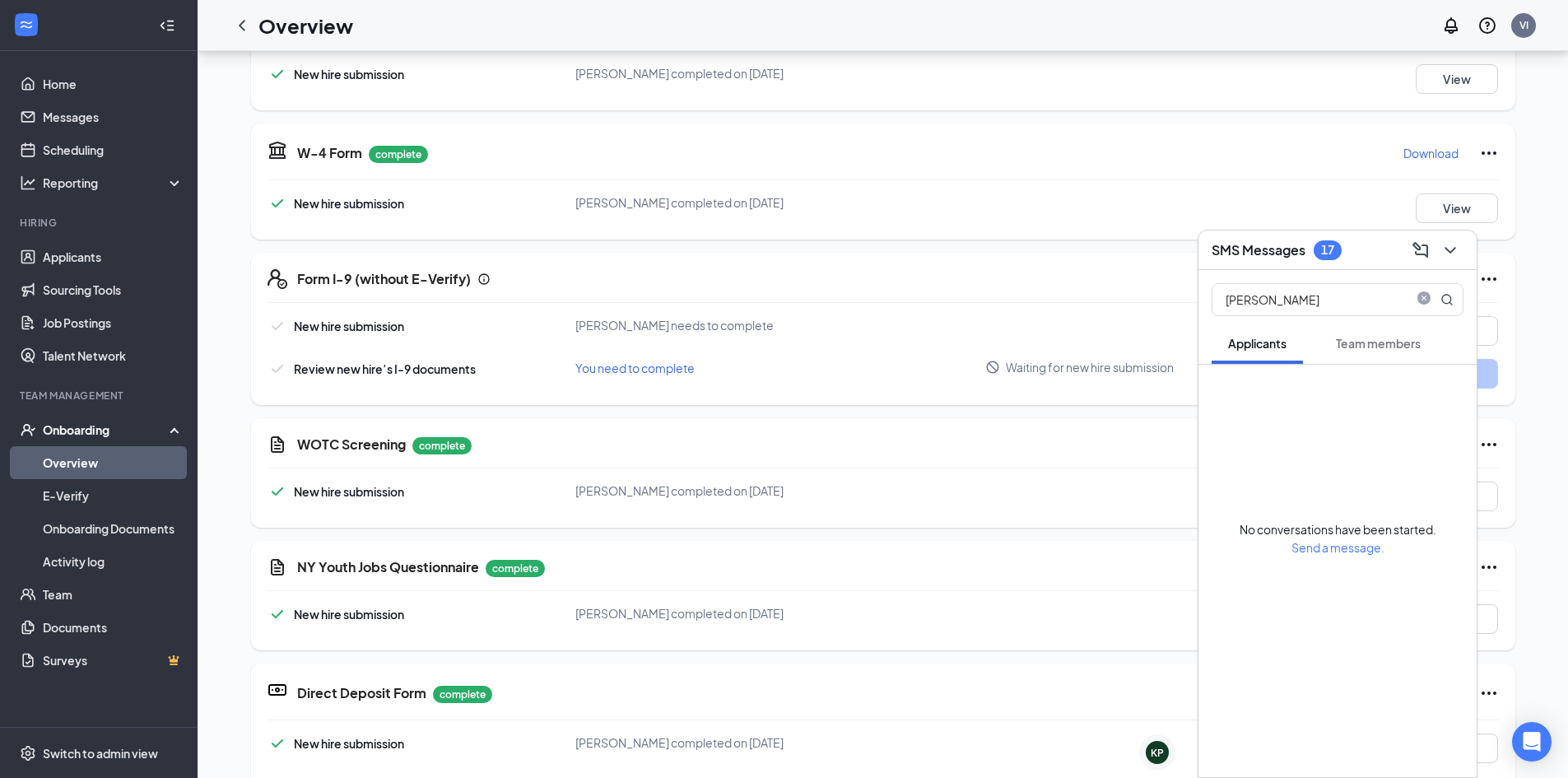
click at [1371, 343] on span "Team members" at bounding box center [1378, 343] width 85 height 15
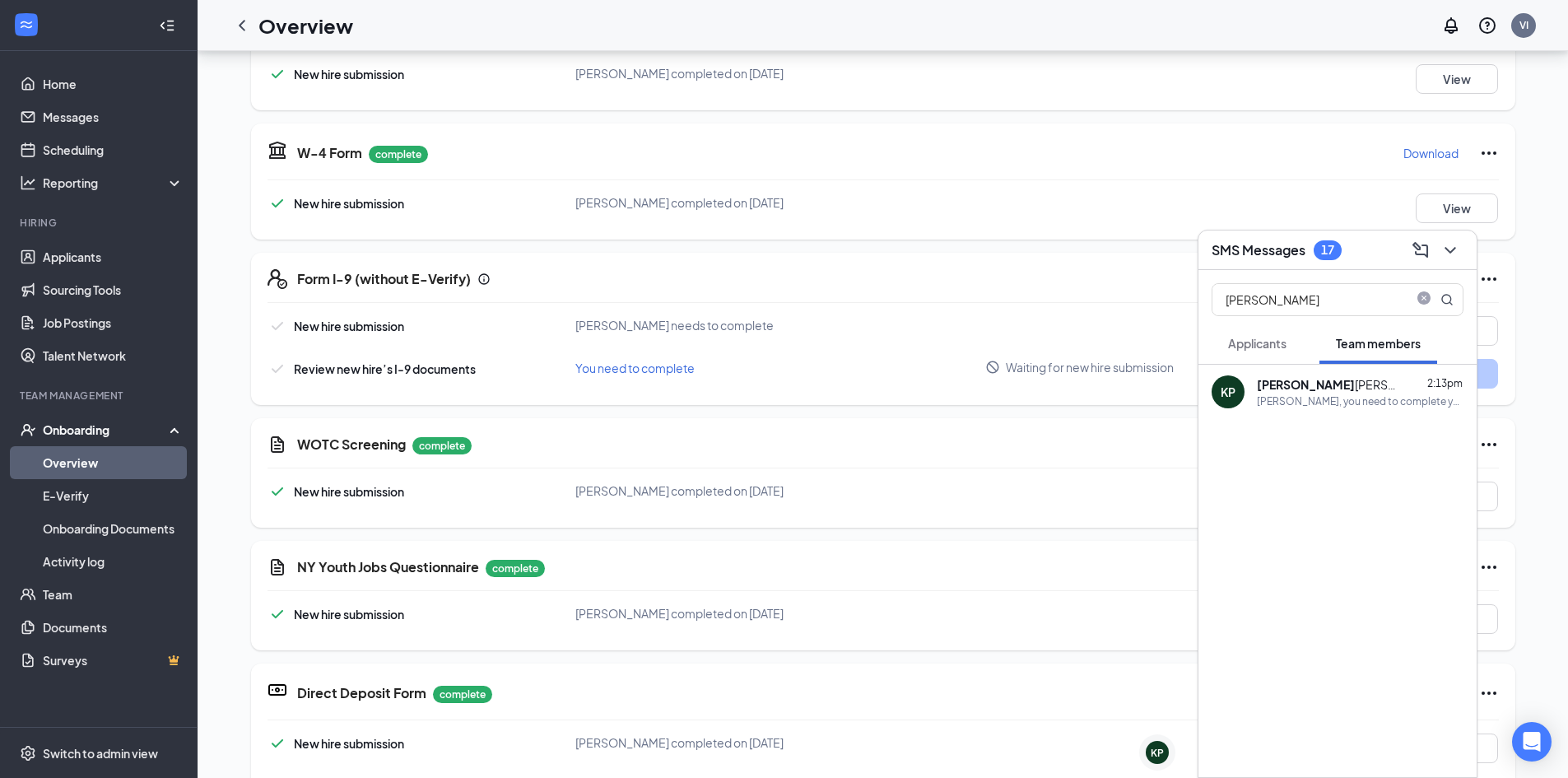
click at [1251, 80] on div "New hire submission Kimberly K Pita completed on Aug 13, 2025 View" at bounding box center [883, 79] width 1231 height 29
click at [95, 69] on link "Home" at bounding box center [113, 84] width 141 height 33
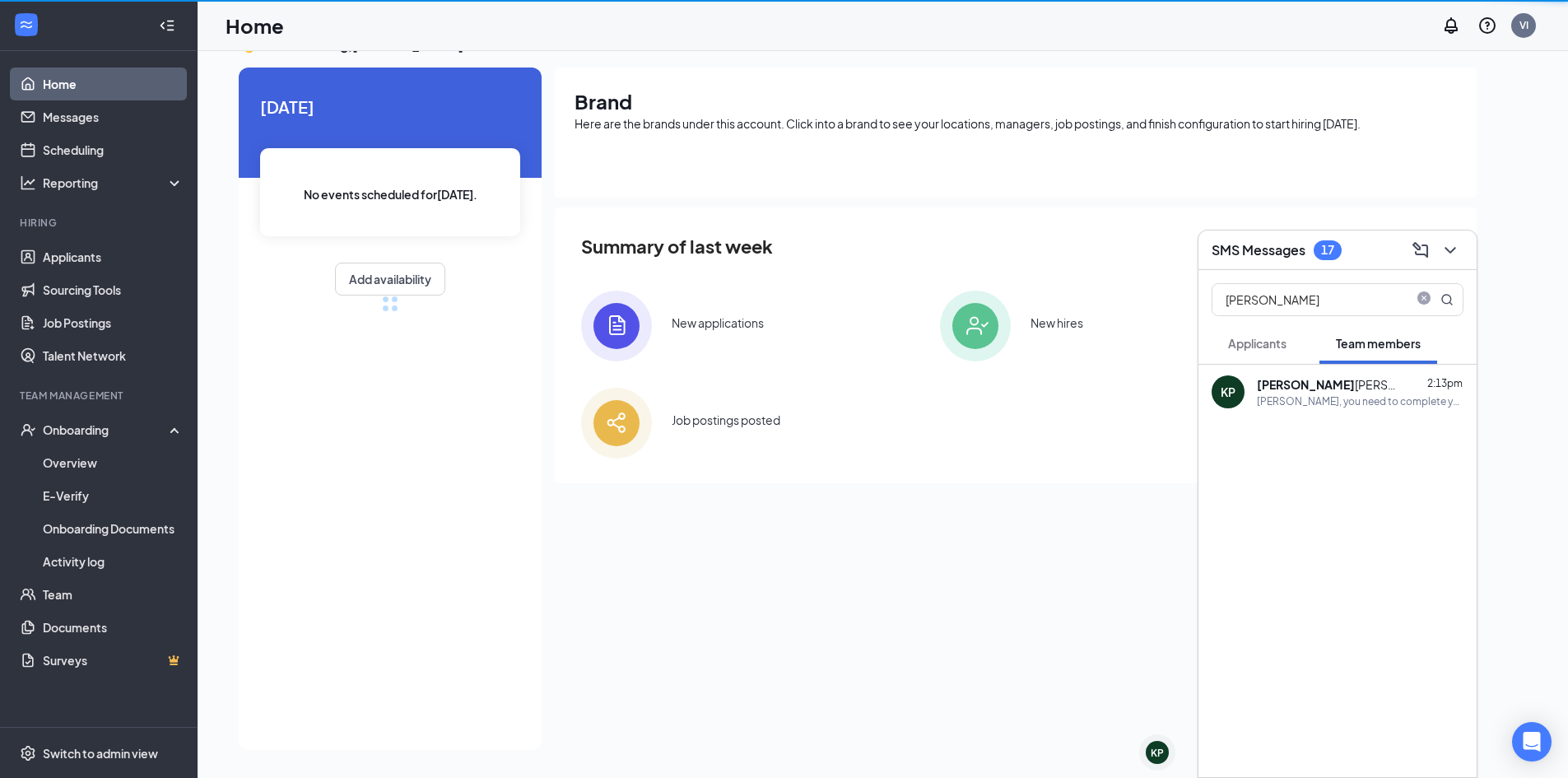
scroll to position [35, 0]
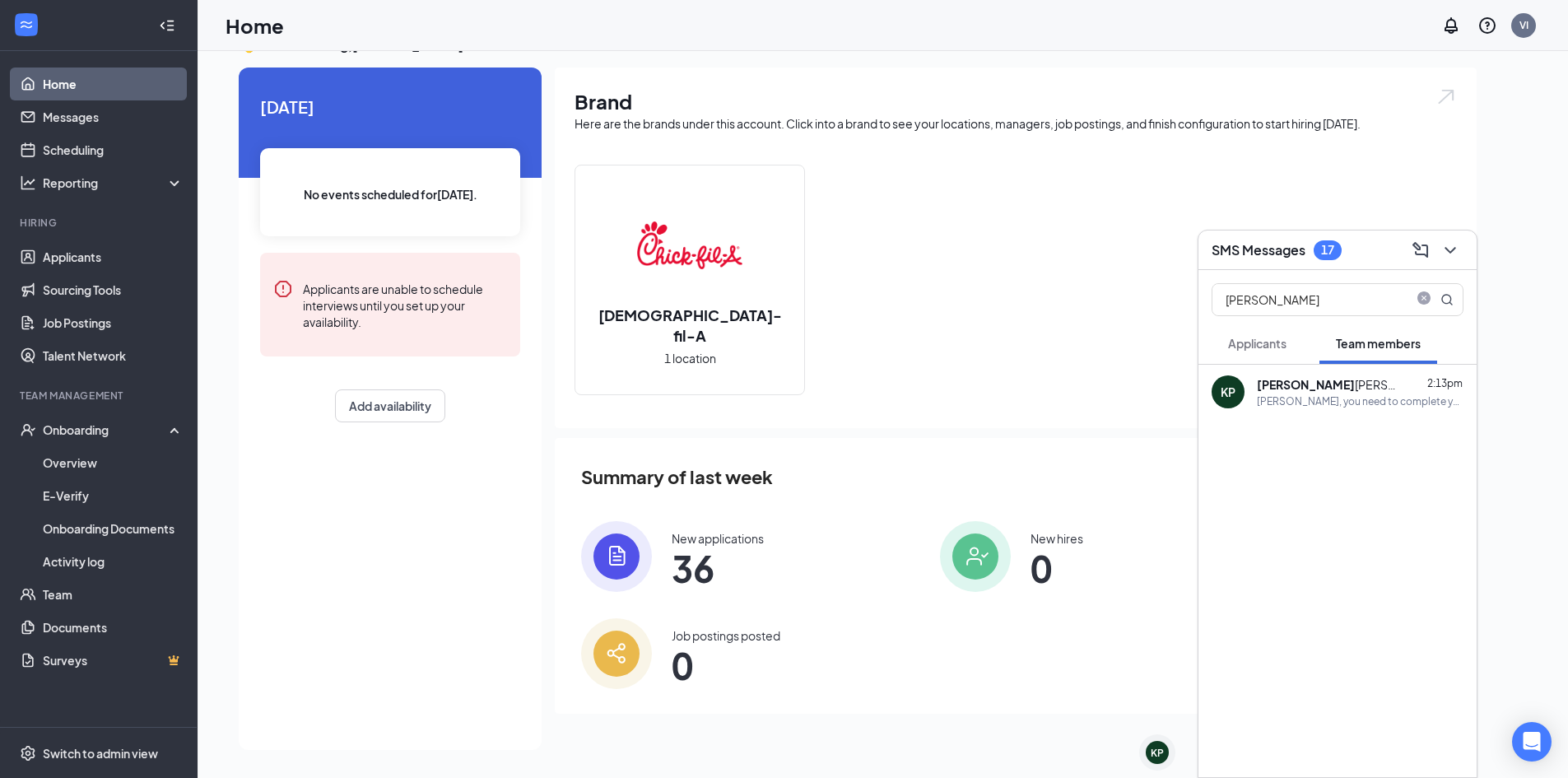
click at [1435, 173] on div "Chick-fil-A 1 location" at bounding box center [1015, 286] width 882 height 244
click at [1453, 258] on icon "ChevronDown" at bounding box center [1450, 250] width 20 height 20
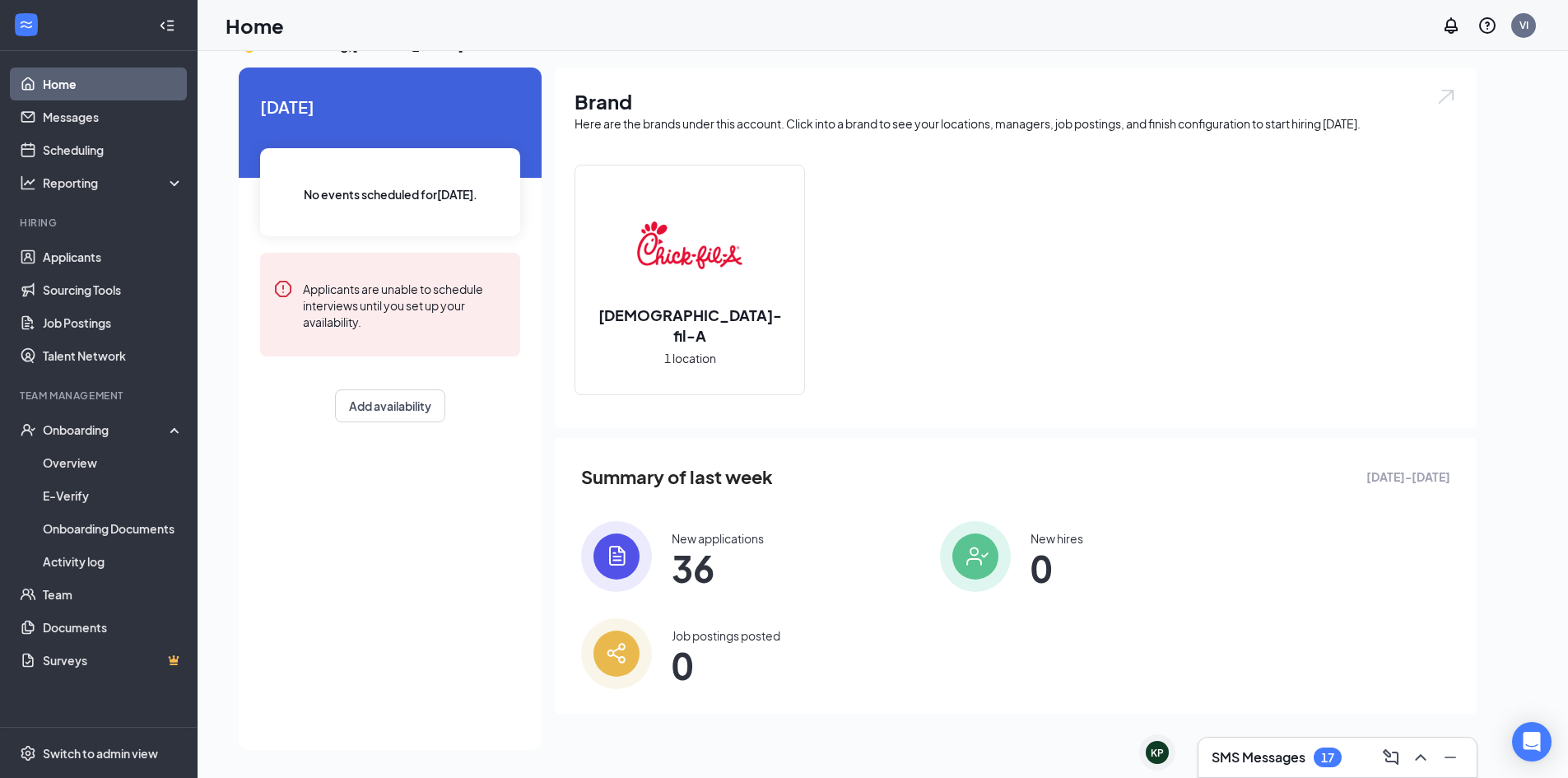
click at [647, 578] on img at bounding box center [616, 556] width 71 height 71
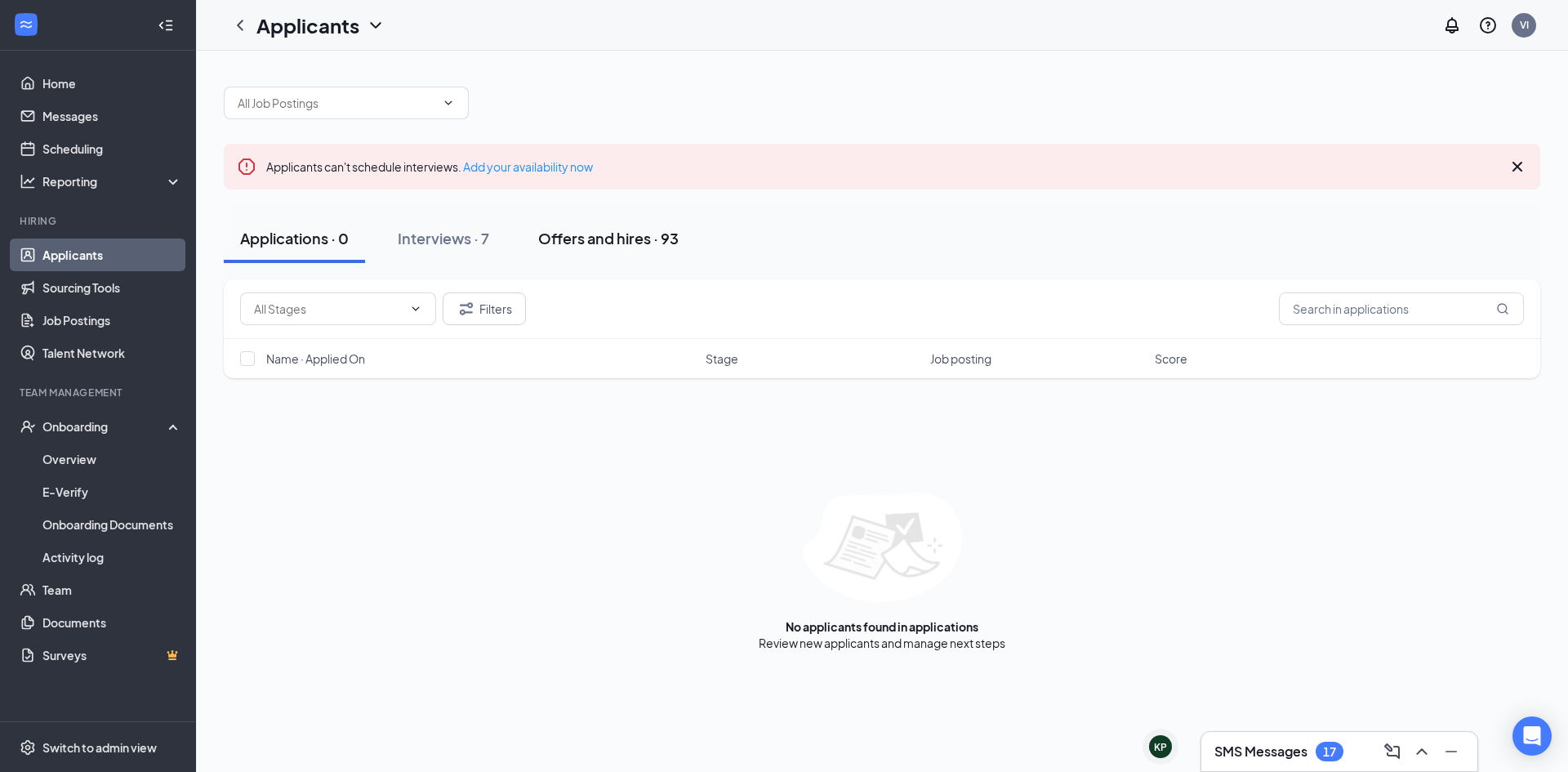
click at [605, 245] on div "Offers and hires · 93" at bounding box center [608, 238] width 141 height 20
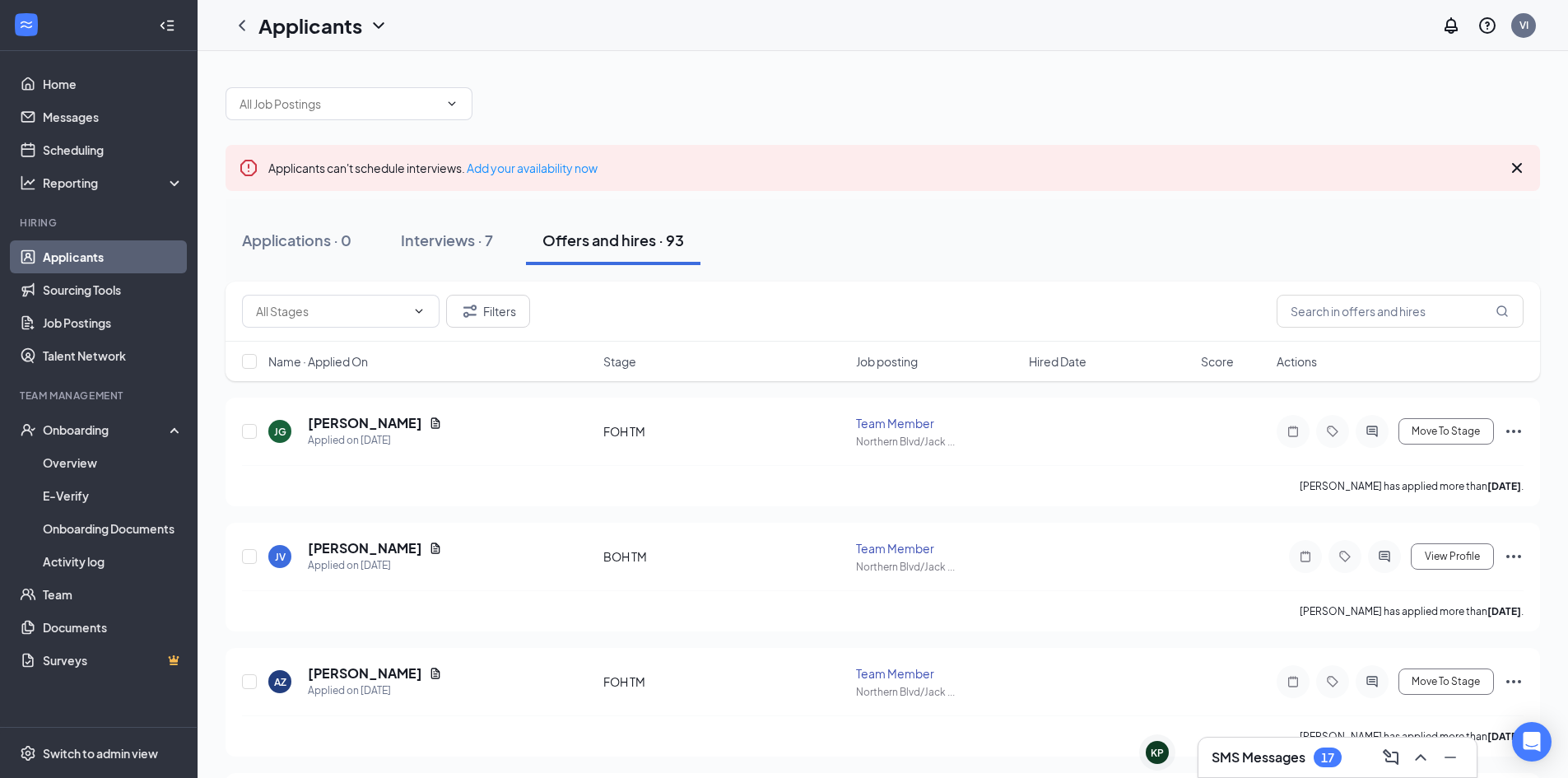
click at [1512, 163] on icon "Cross" at bounding box center [1516, 168] width 20 height 20
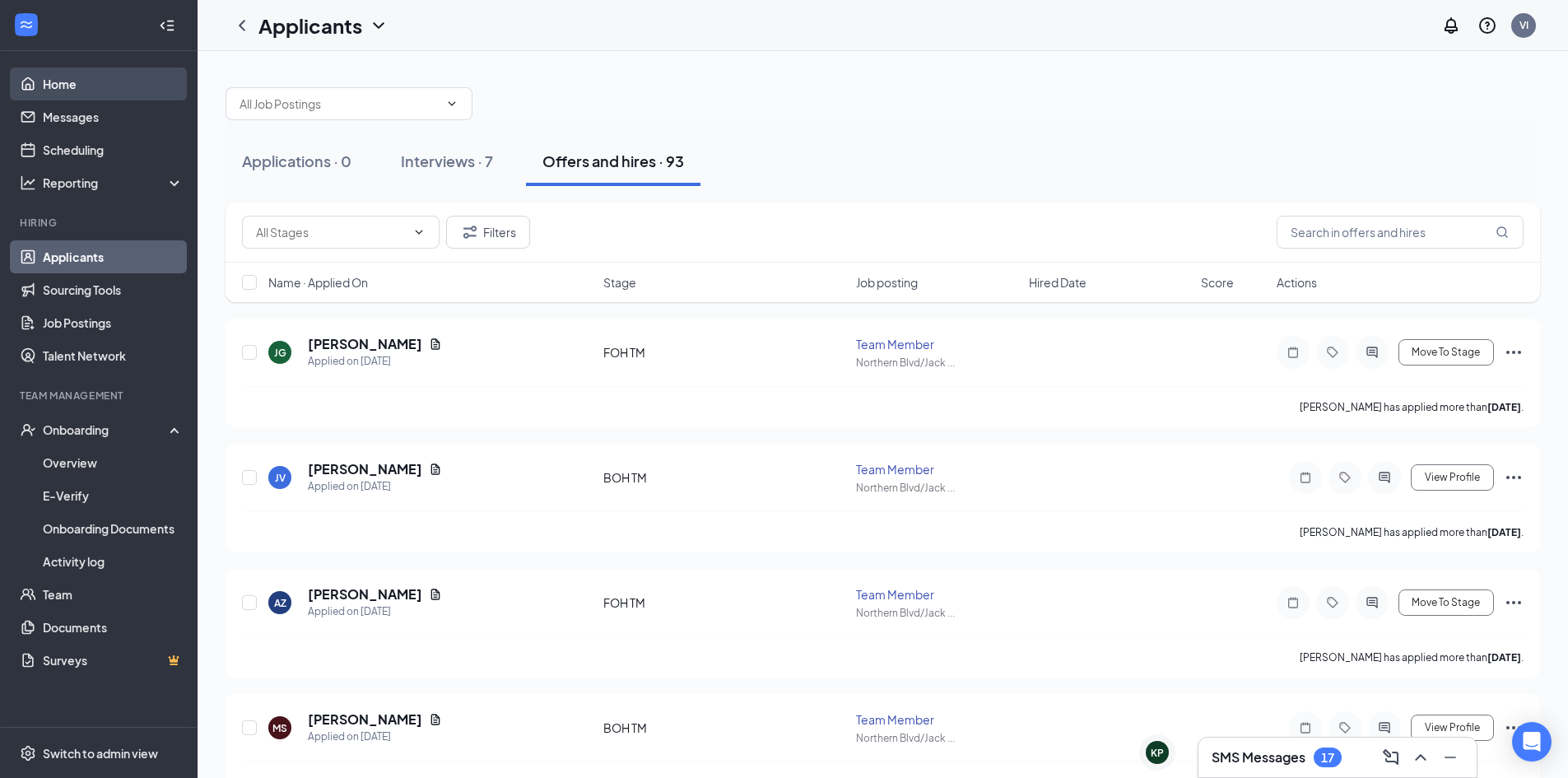
click at [92, 79] on link "Home" at bounding box center [113, 84] width 141 height 33
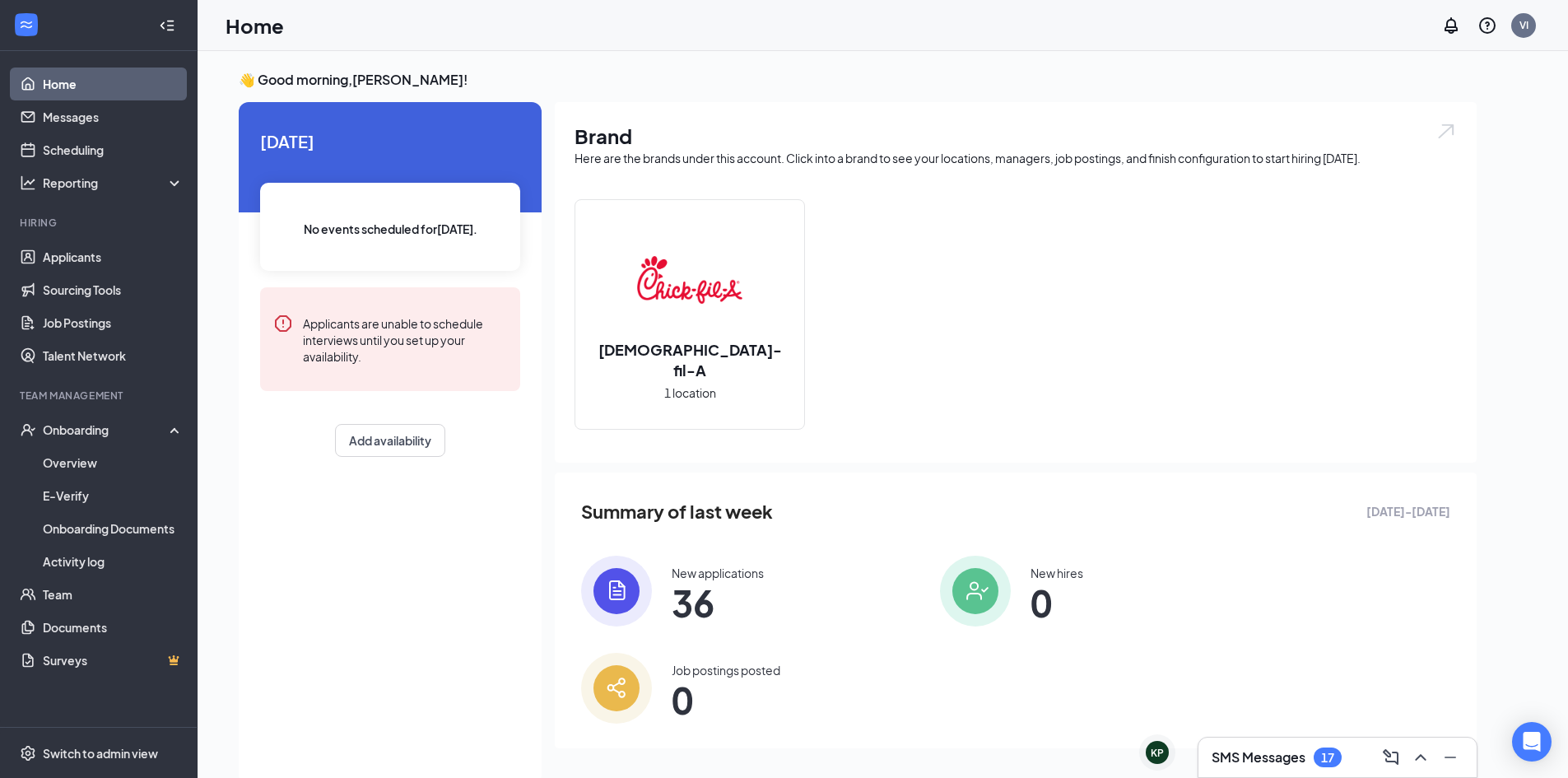
click at [717, 291] on img at bounding box center [689, 280] width 105 height 105
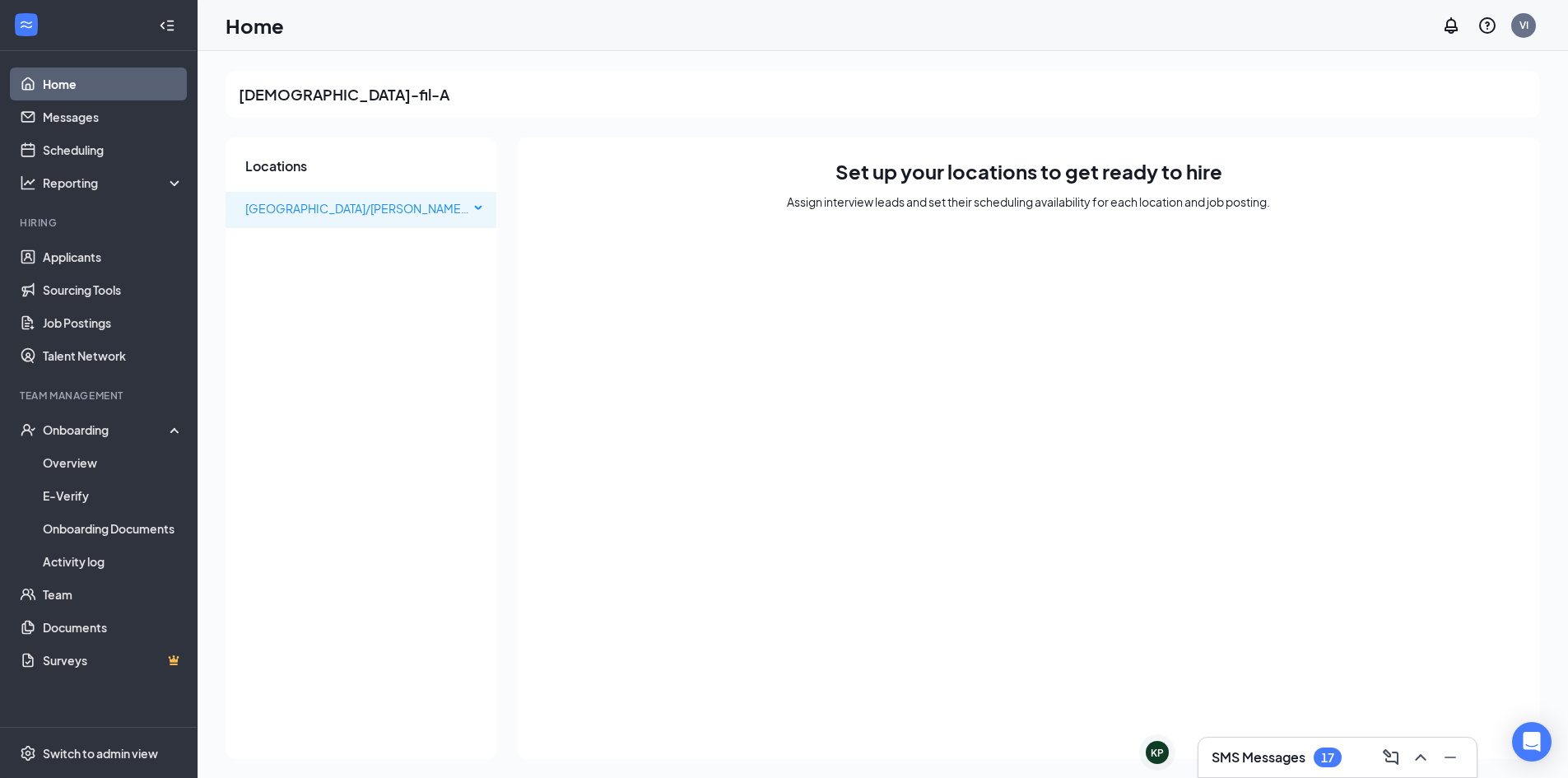
click at [464, 200] on span "[GEOGRAPHIC_DATA]/[PERSON_NAME][GEOGRAPHIC_DATA]" at bounding box center [357, 208] width 224 height 33
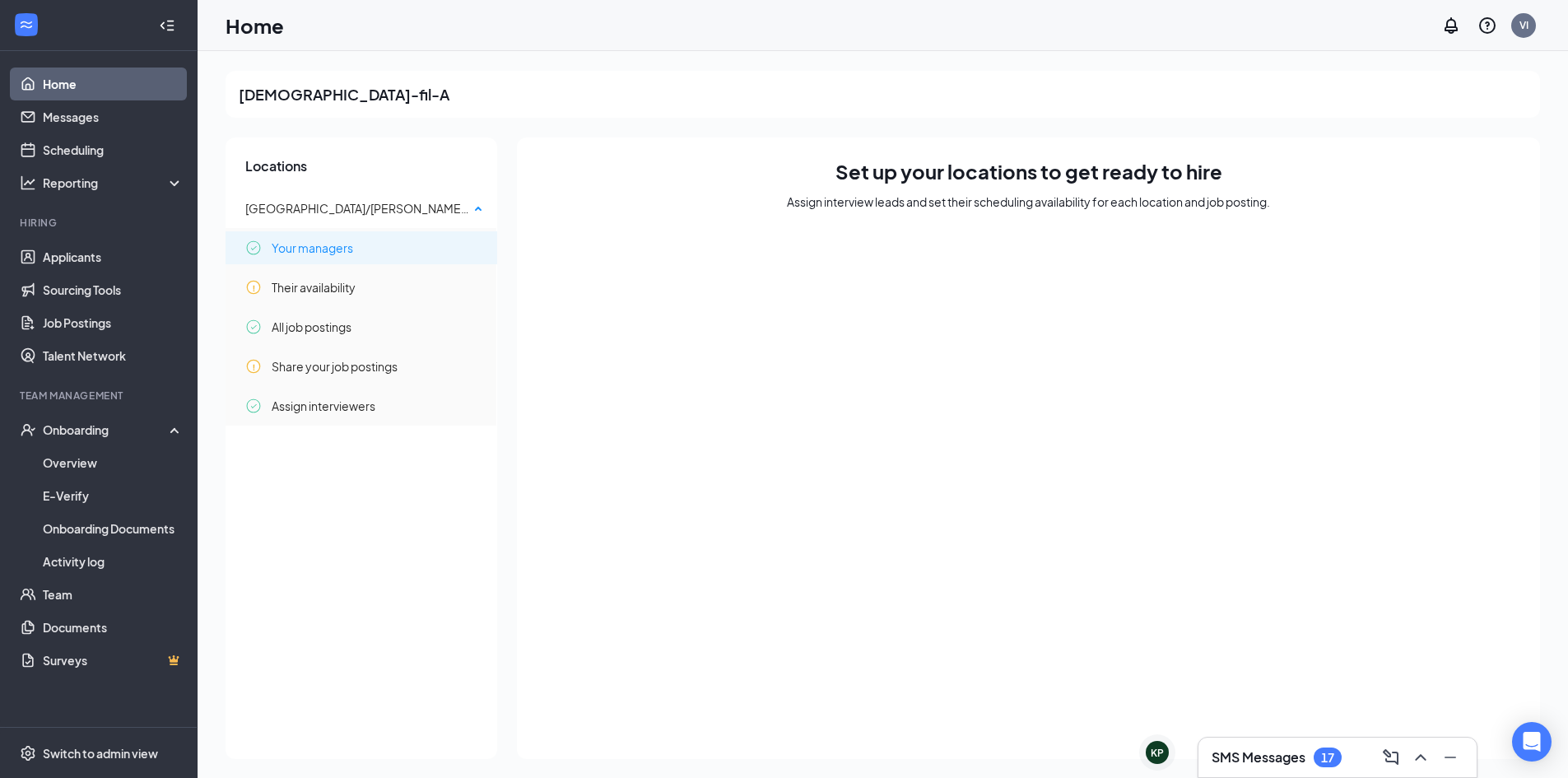
click at [374, 252] on div "Your managers" at bounding box center [364, 247] width 238 height 33
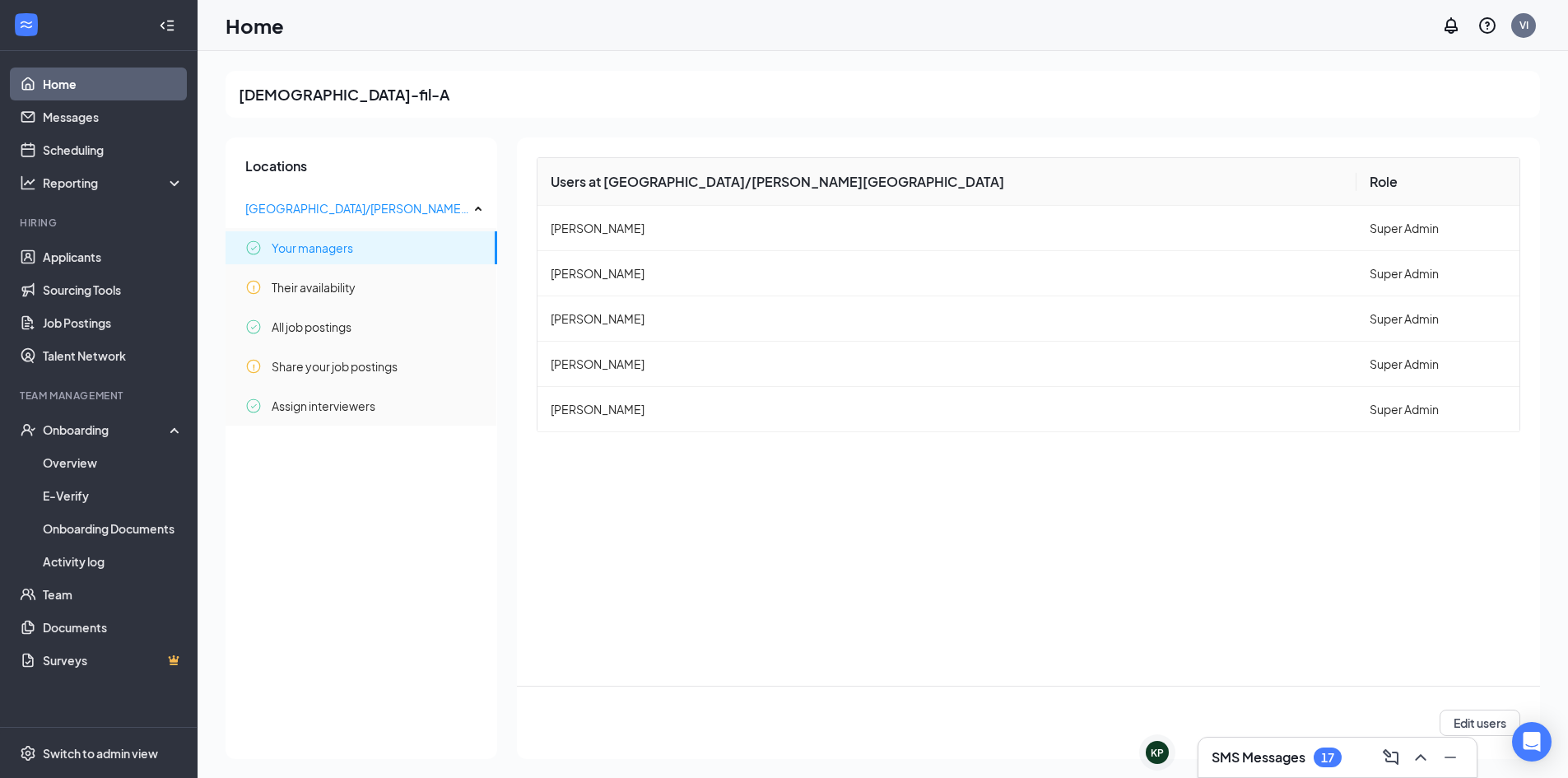
click at [733, 517] on div "Users at Northern Blvd/Jackson Heights Role Asmeret Mekonen Super Admin Eddie C…" at bounding box center [1029, 448] width 1023 height 622
click at [1224, 771] on div "SMS Messages 17" at bounding box center [1338, 757] width 279 height 39
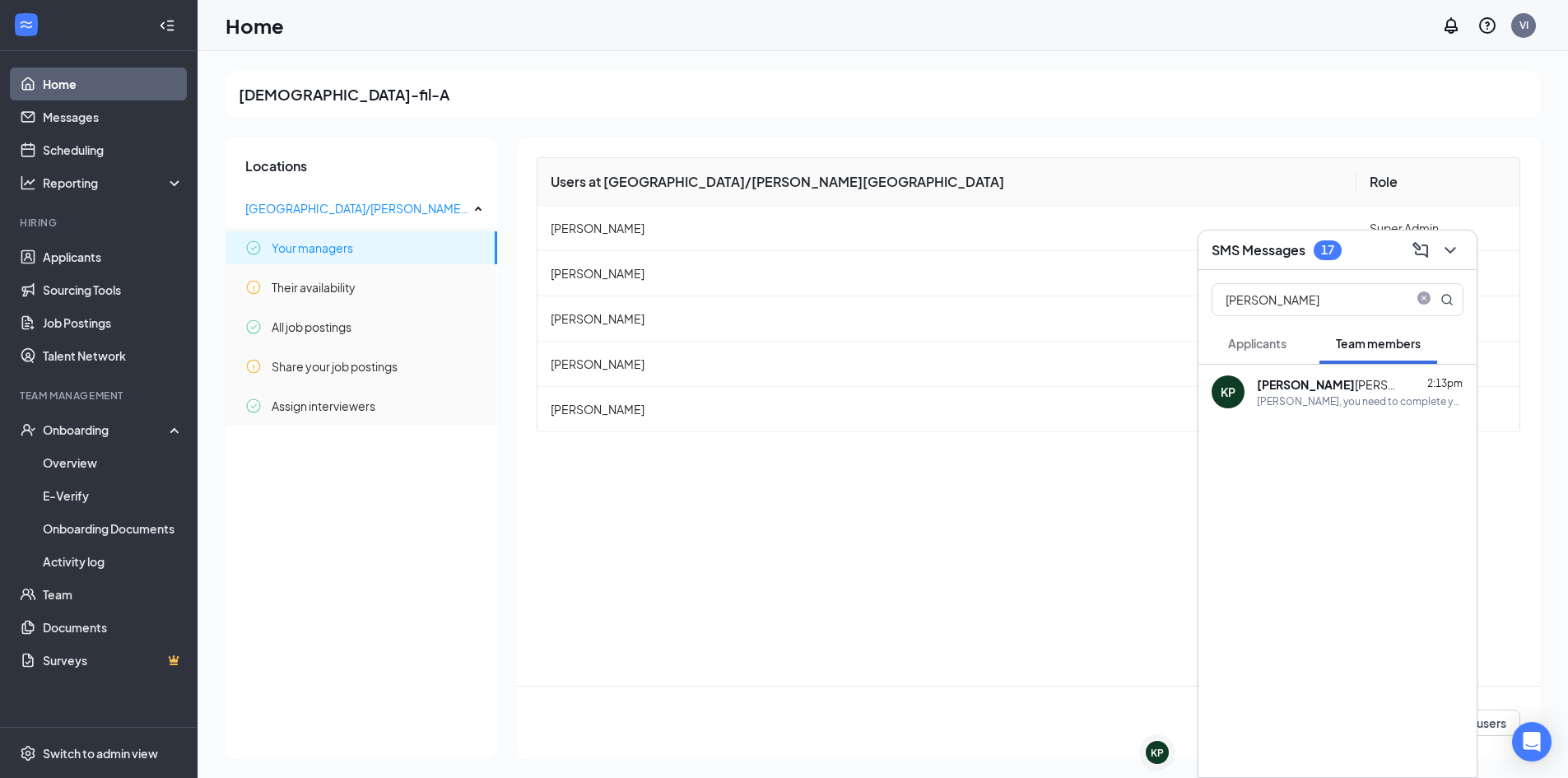
click at [1272, 404] on div "Kimberly, you need to complete your I-9 form by the end of day please. Thank yo…" at bounding box center [1359, 401] width 206 height 14
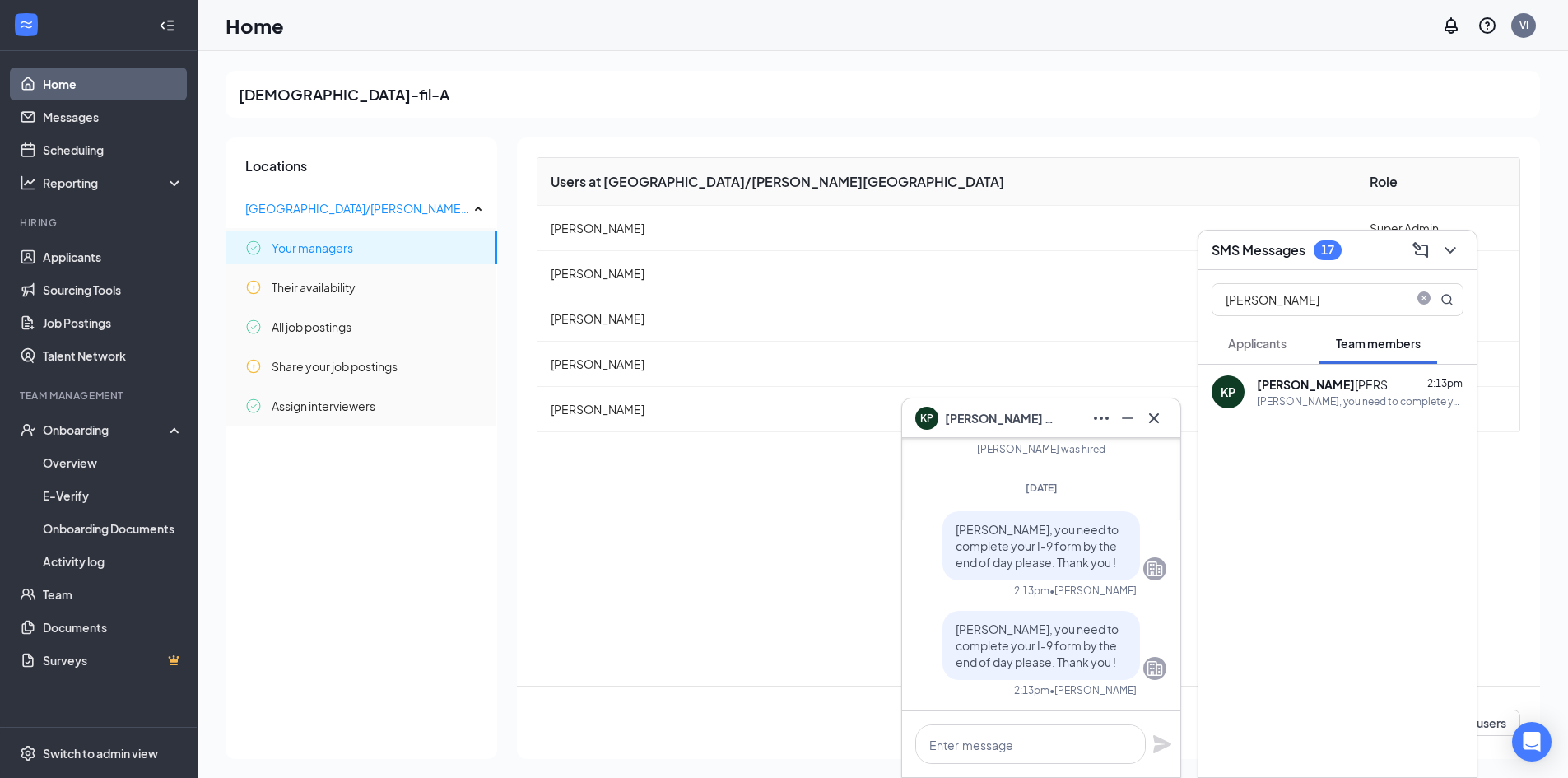
click at [392, 558] on div "Locations Northern Blvd/Jackson Heights Your managers Their availability All jo…" at bounding box center [362, 448] width 271 height 622
drag, startPoint x: 1123, startPoint y: 415, endPoint x: 1155, endPoint y: 363, distance: 61.1
click at [1122, 415] on icon "Minimize" at bounding box center [1128, 418] width 20 height 20
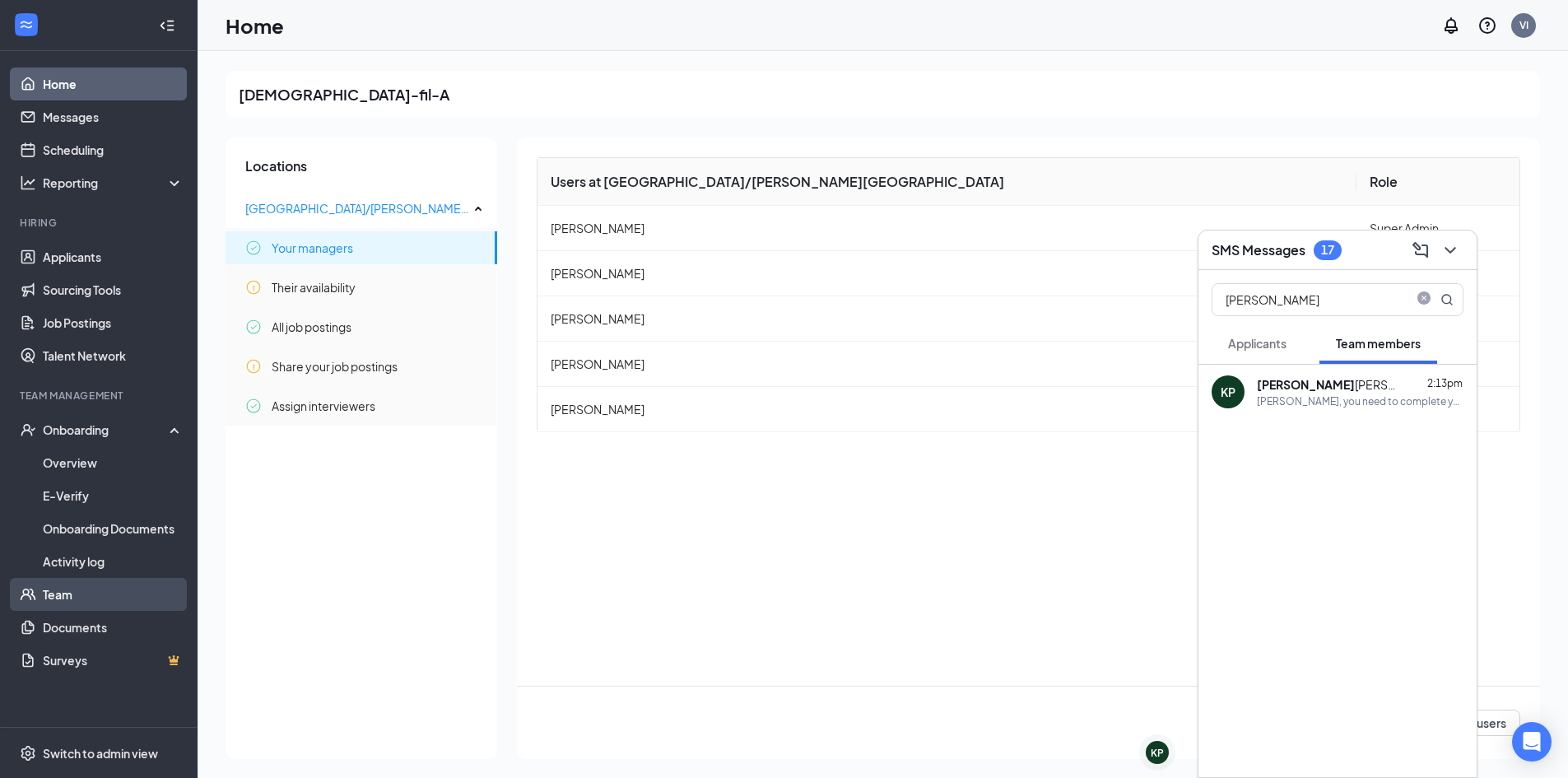
click at [72, 601] on link "Team" at bounding box center [113, 594] width 141 height 33
